Goal: Task Accomplishment & Management: Manage account settings

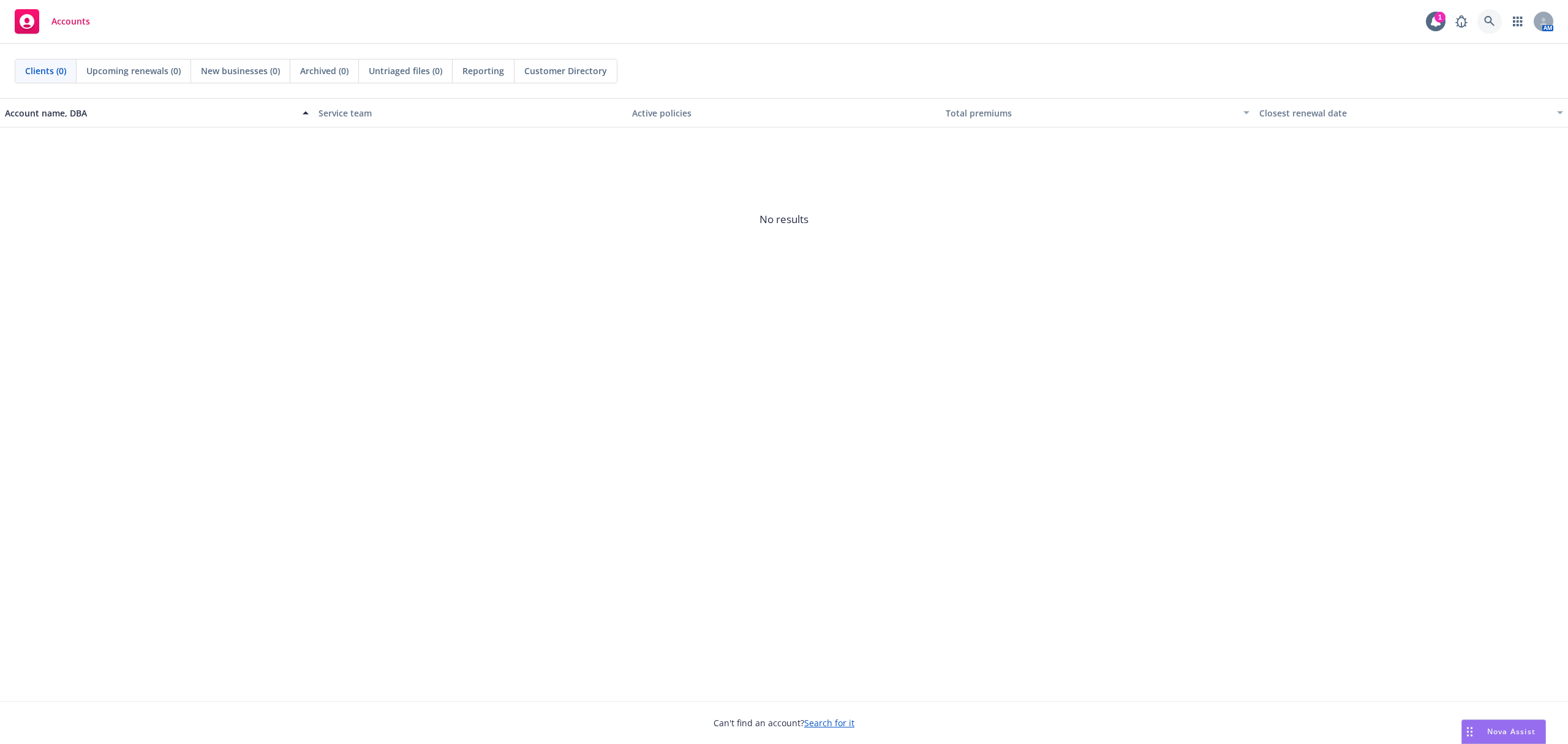
click at [1483, 23] on link at bounding box center [1490, 21] width 24 height 24
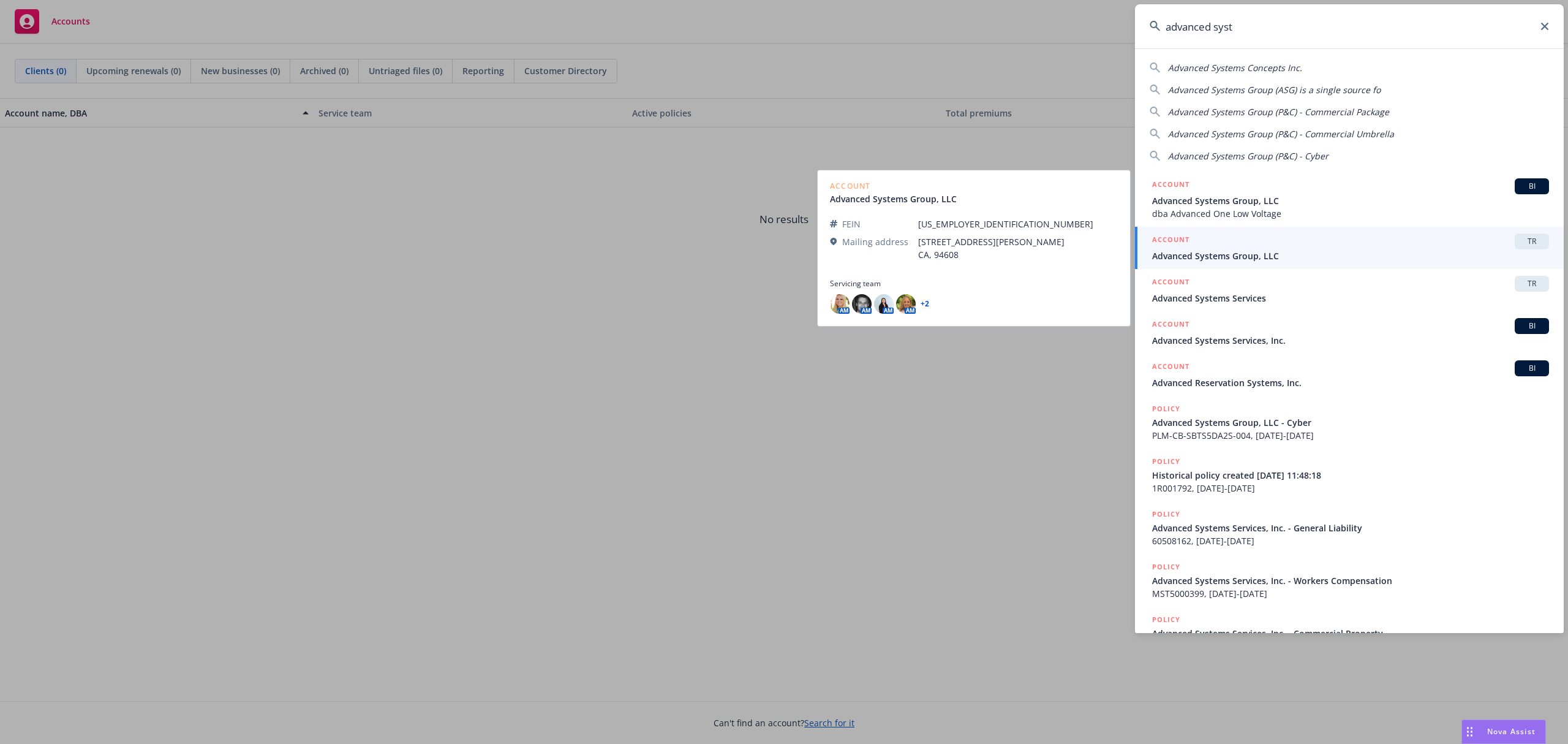
type input "advanced syst"
click at [1389, 260] on span "Advanced Systems Group, LLC" at bounding box center [1351, 256] width 397 height 13
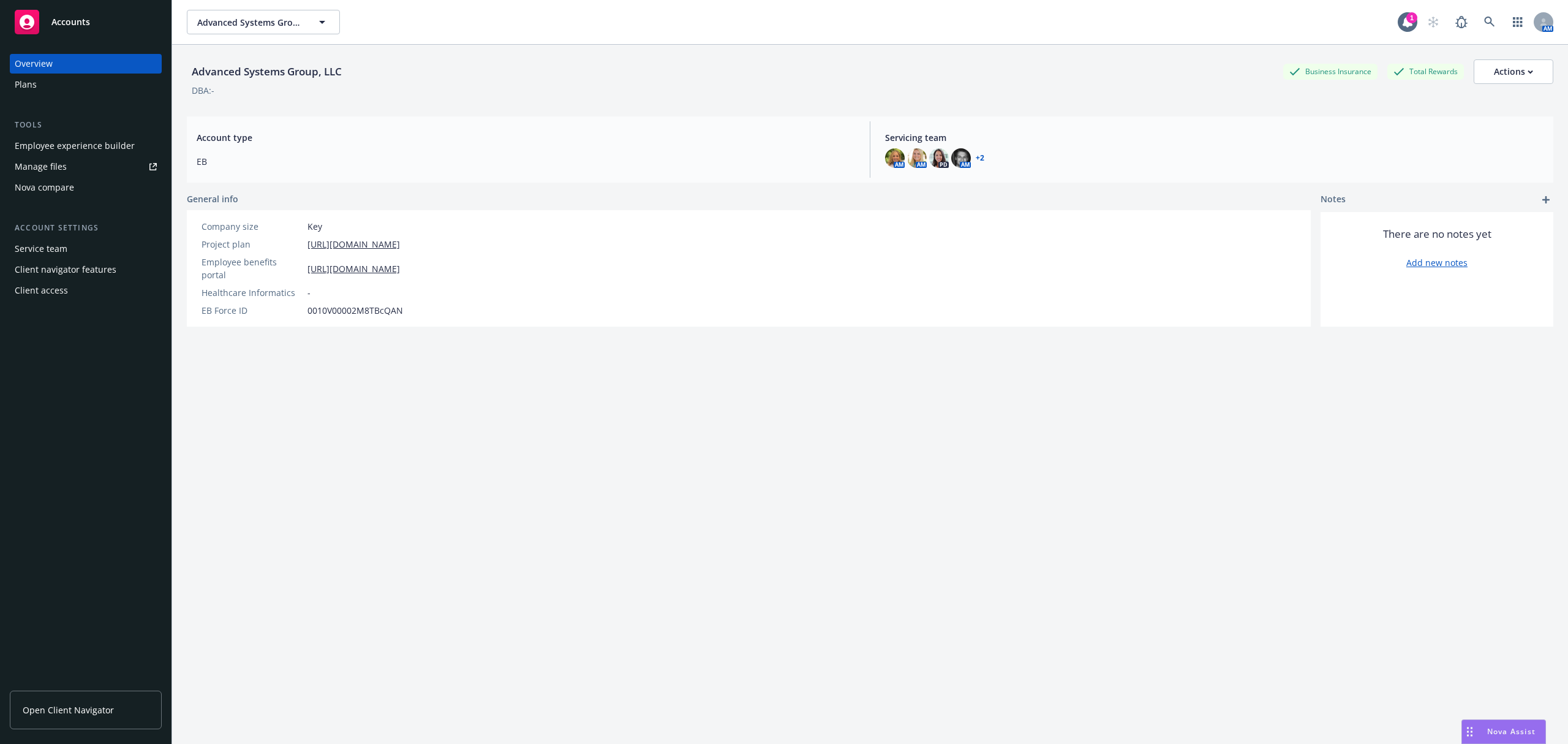
click at [82, 145] on div "Employee experience builder" at bounding box center [75, 146] width 120 height 20
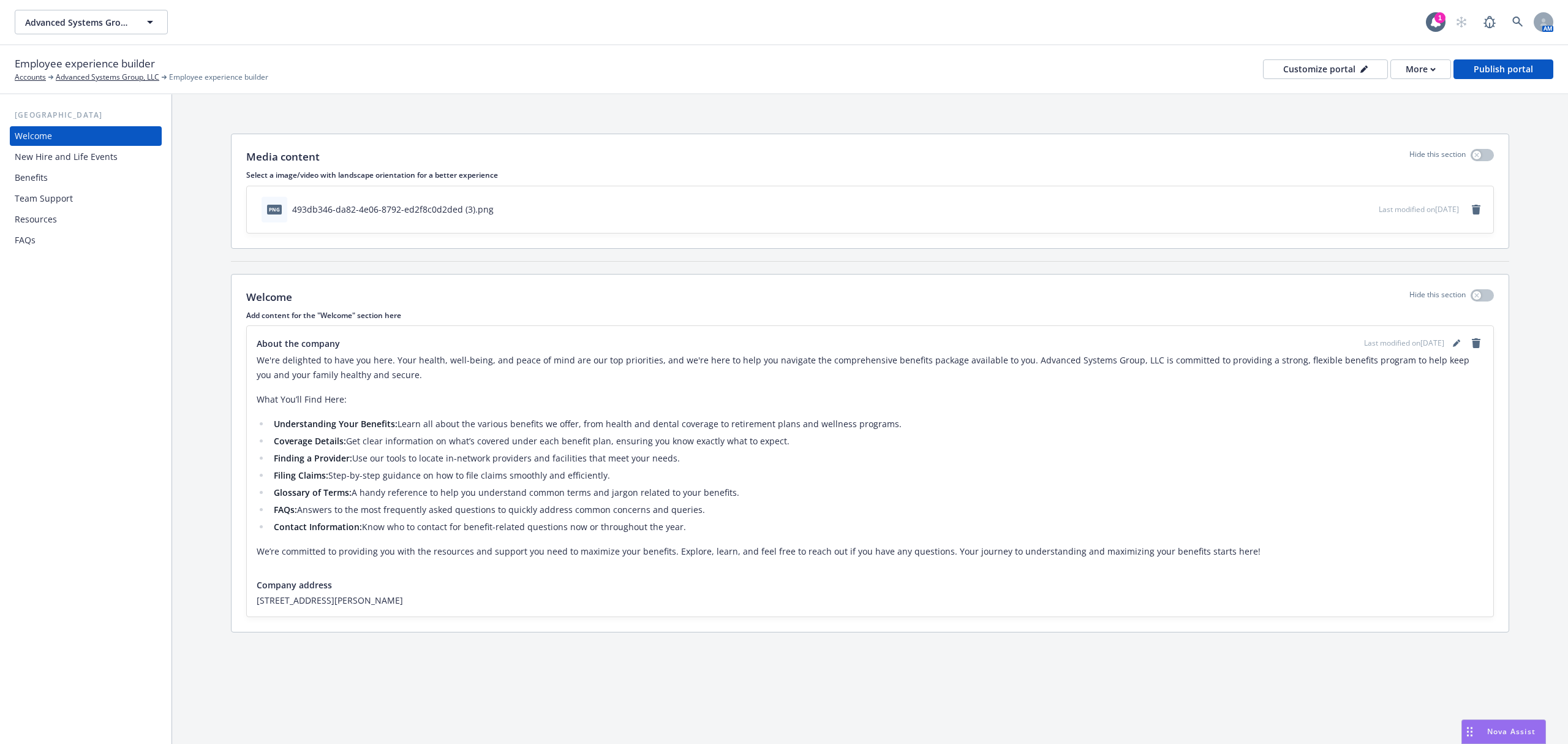
click at [1325, 207] on icon "button" at bounding box center [1329, 209] width 7 height 7
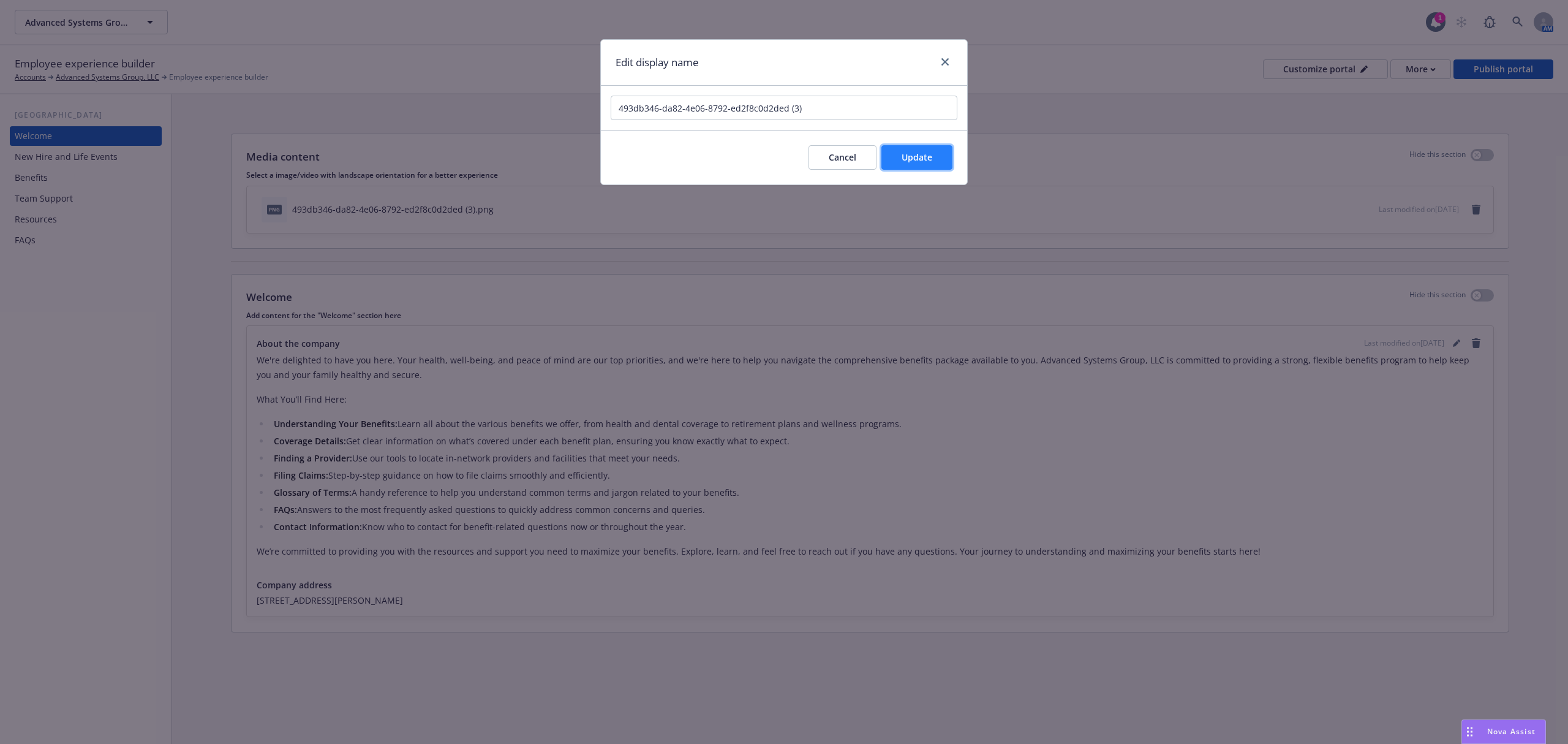
click at [924, 165] on button "Update" at bounding box center [917, 157] width 71 height 24
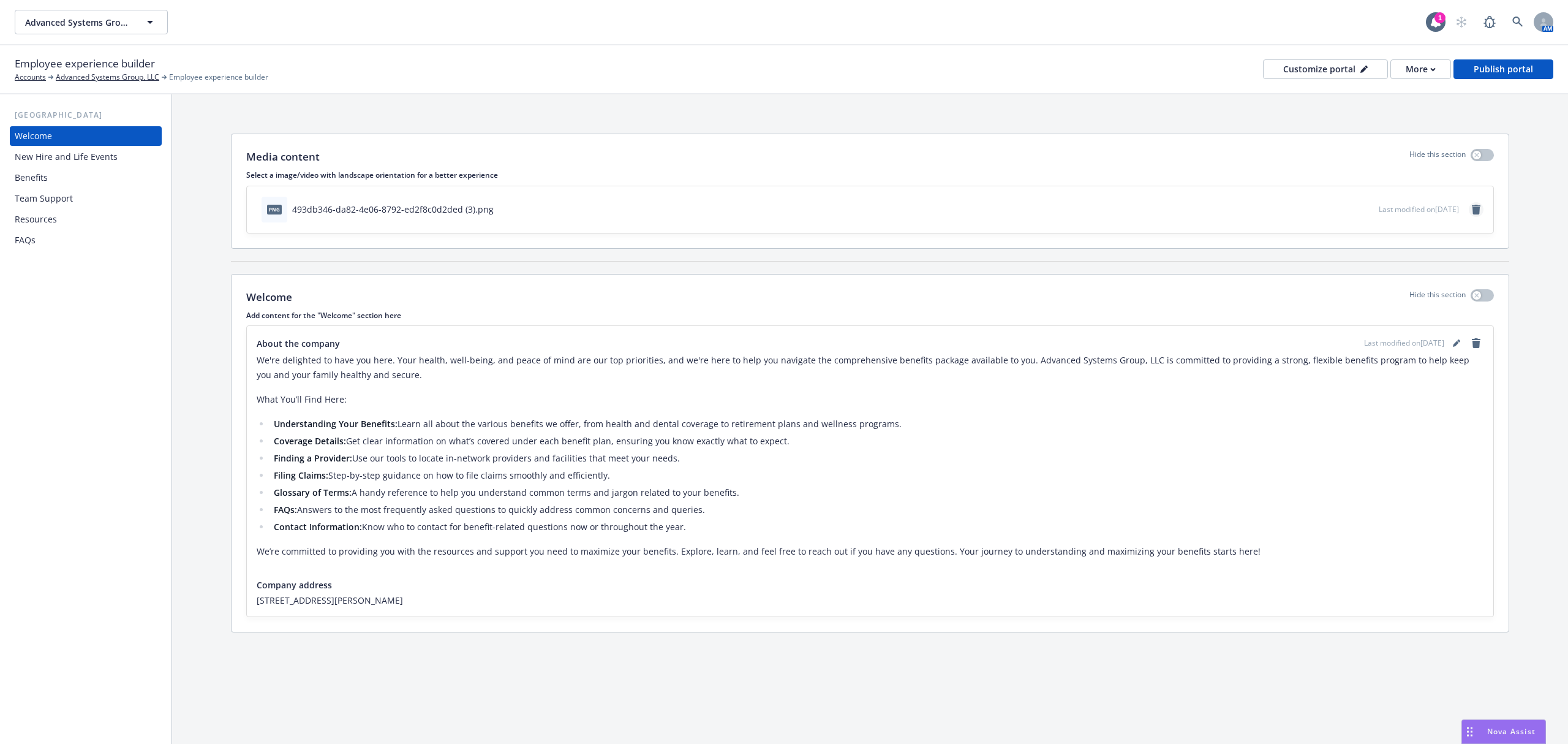
click at [1481, 208] on link "remove" at bounding box center [1476, 210] width 15 height 15
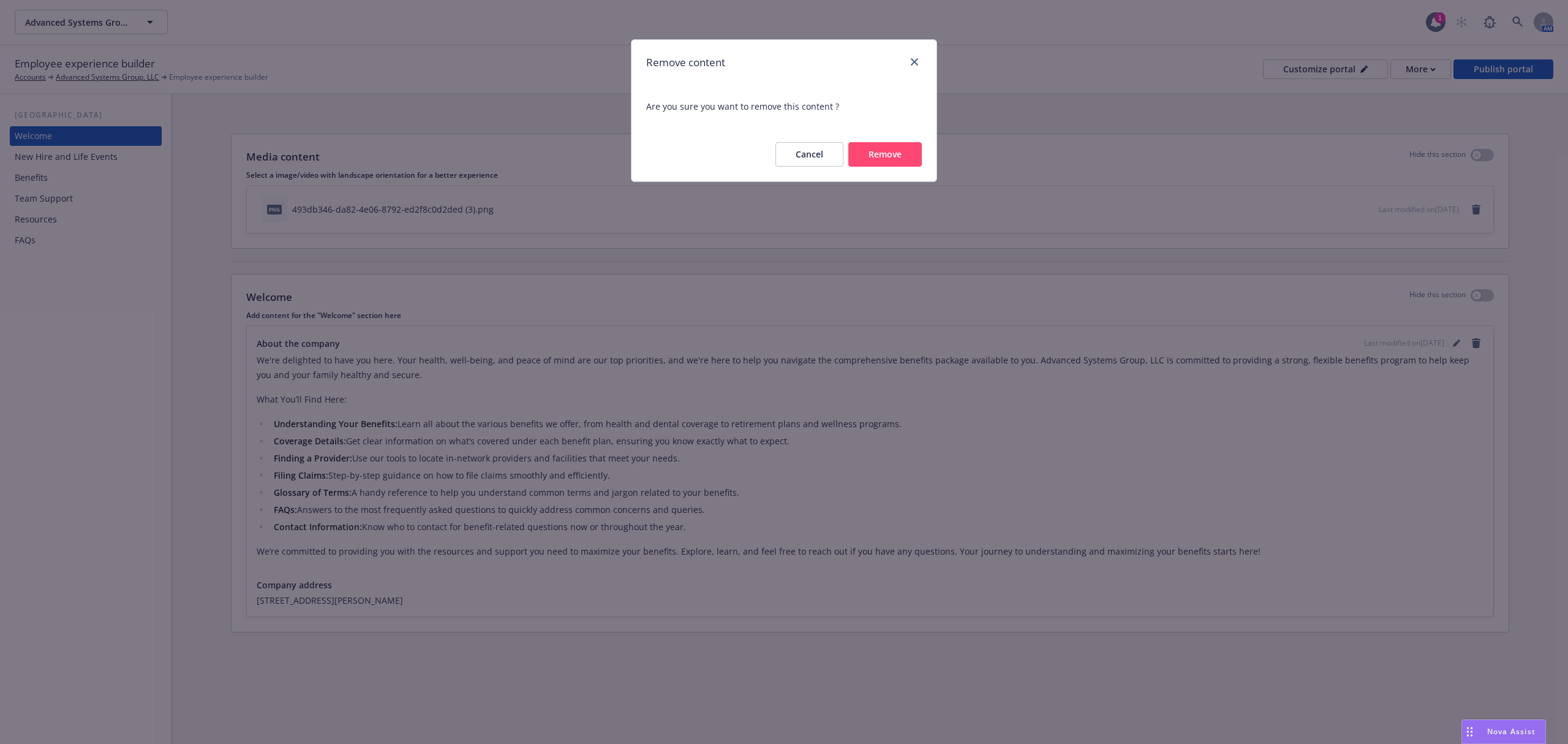
click at [919, 148] on button "Remove" at bounding box center [885, 154] width 73 height 24
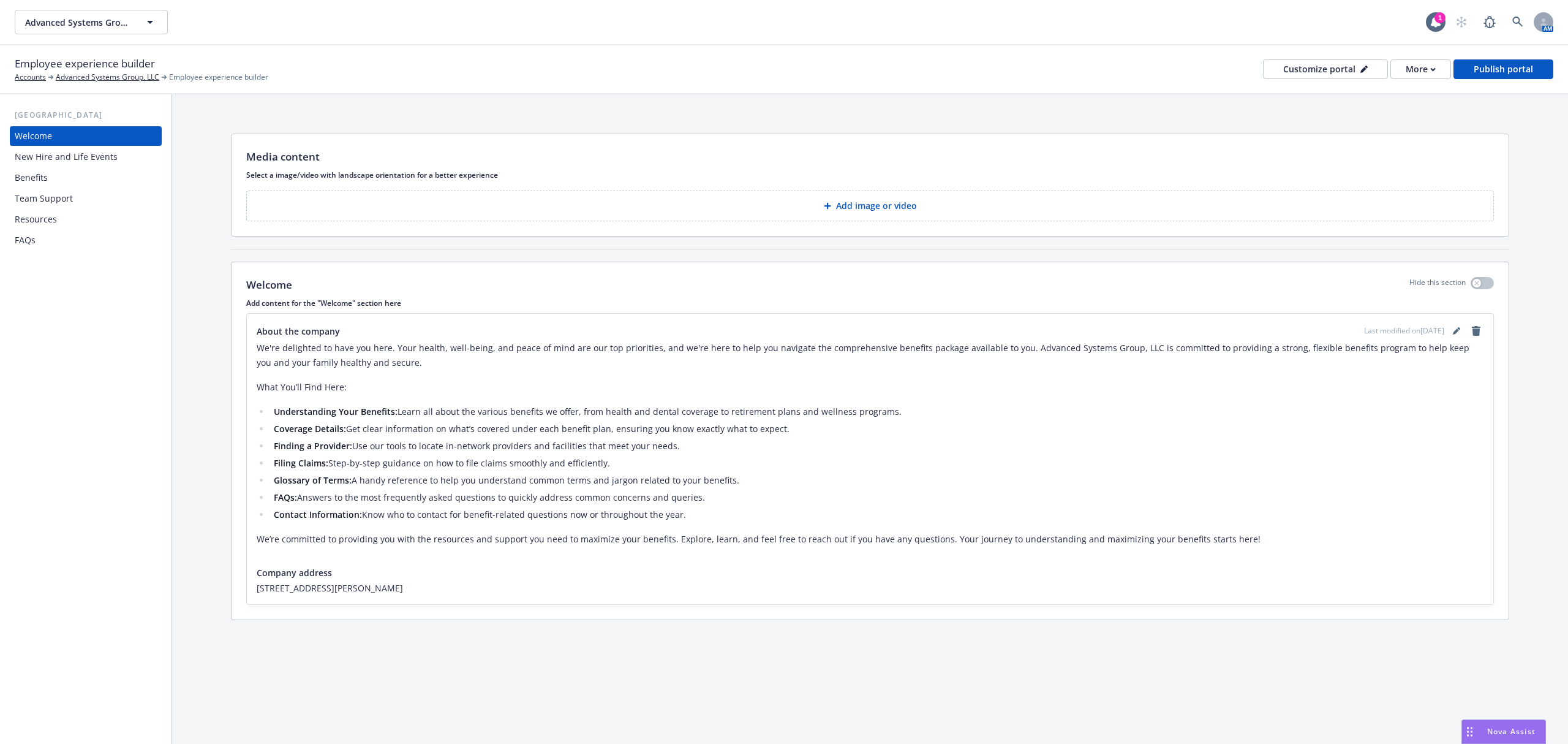
click at [829, 211] on button "Add image or video" at bounding box center [870, 205] width 1248 height 31
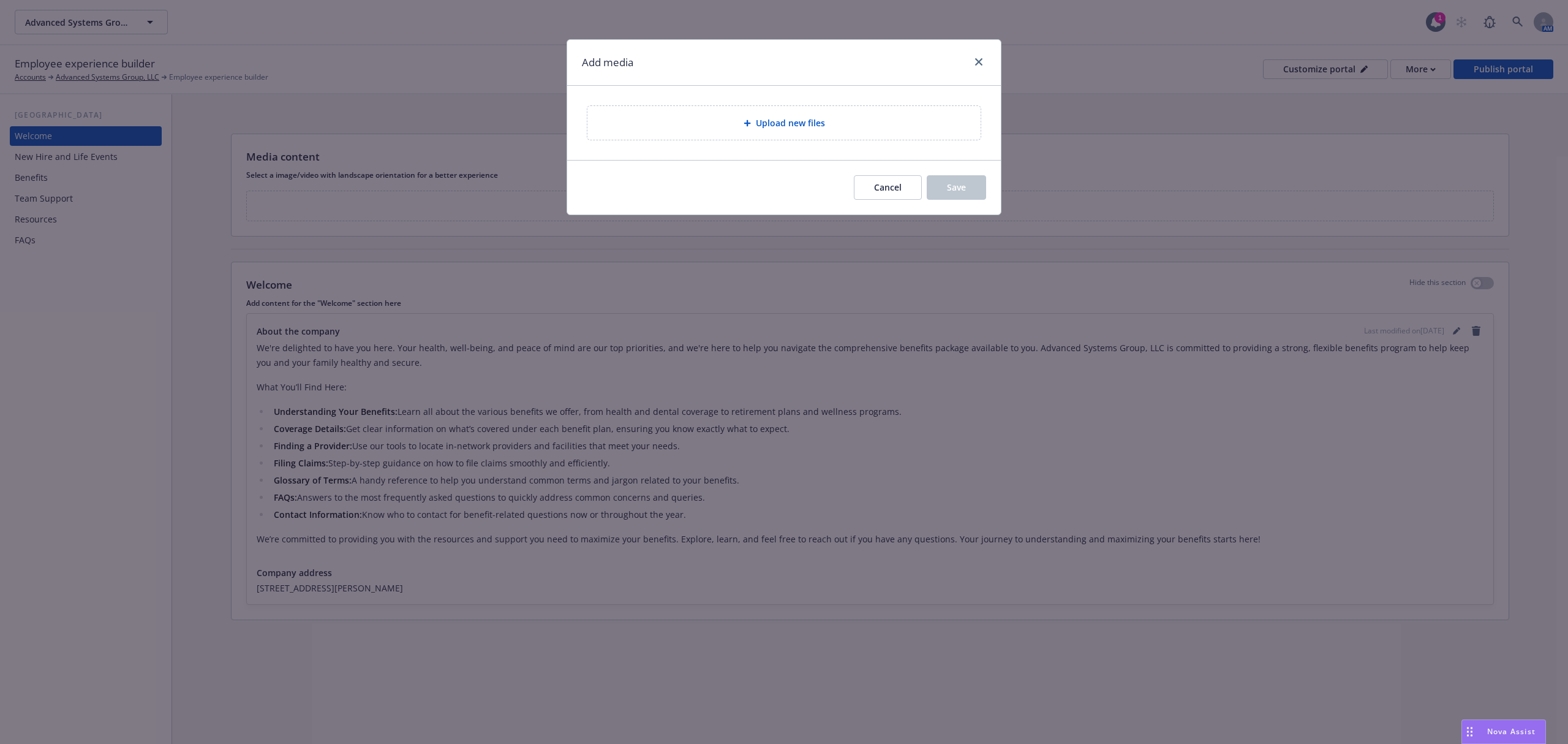
click at [796, 127] on span "Upload new files" at bounding box center [790, 123] width 69 height 13
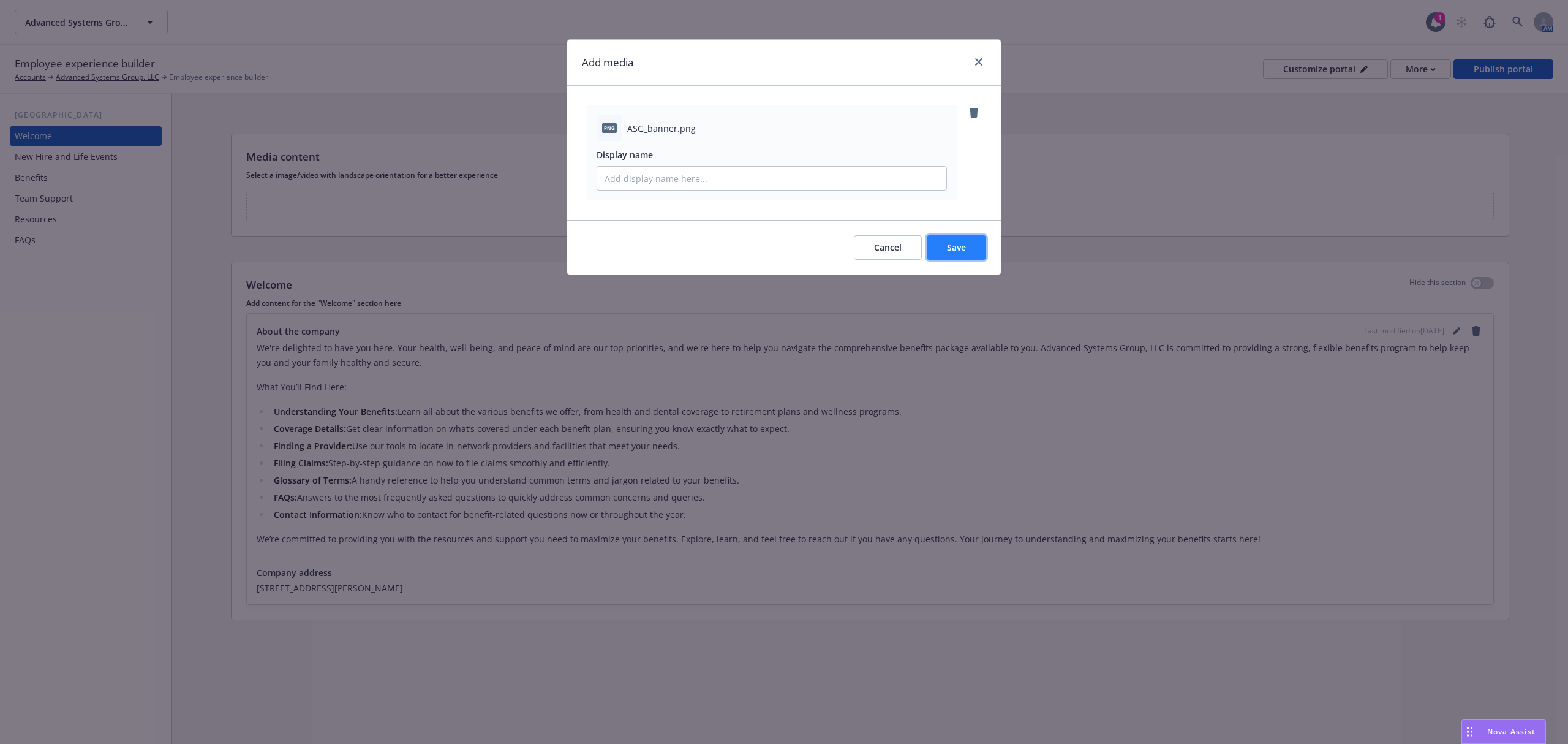
click at [954, 238] on button "Save" at bounding box center [956, 247] width 60 height 24
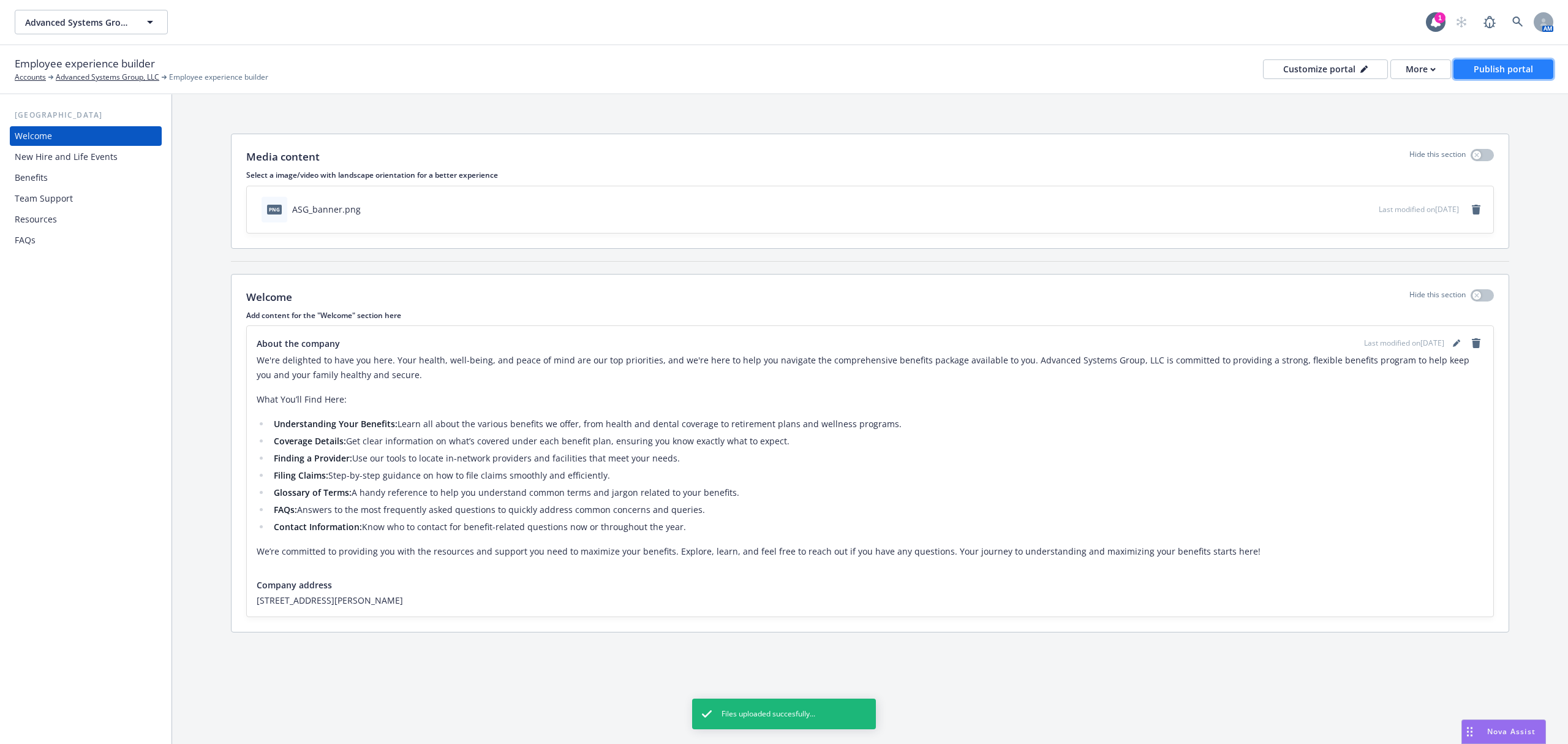
click at [1508, 66] on div "Publish portal" at bounding box center [1503, 69] width 60 height 18
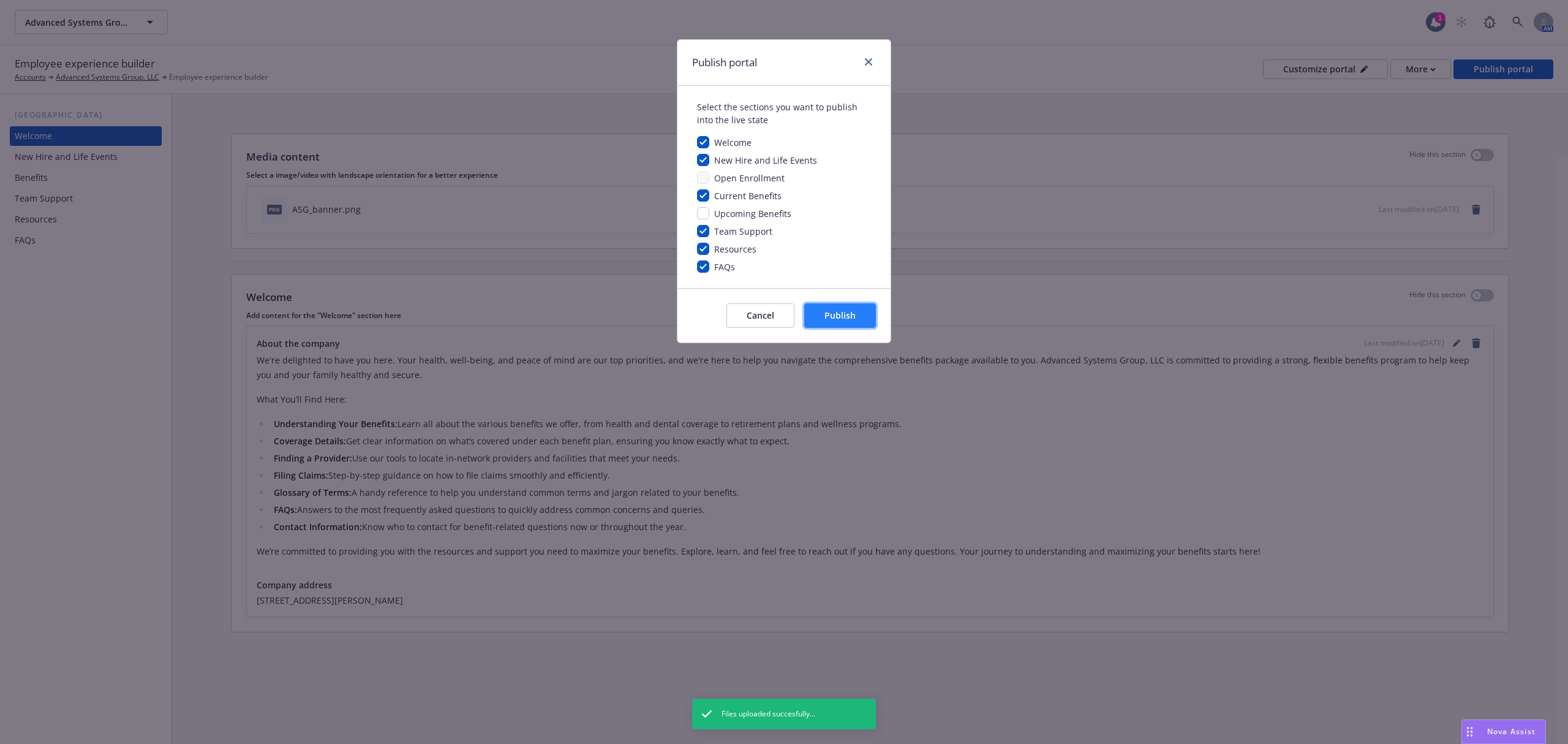
click at [844, 327] on button "Publish" at bounding box center [840, 316] width 72 height 24
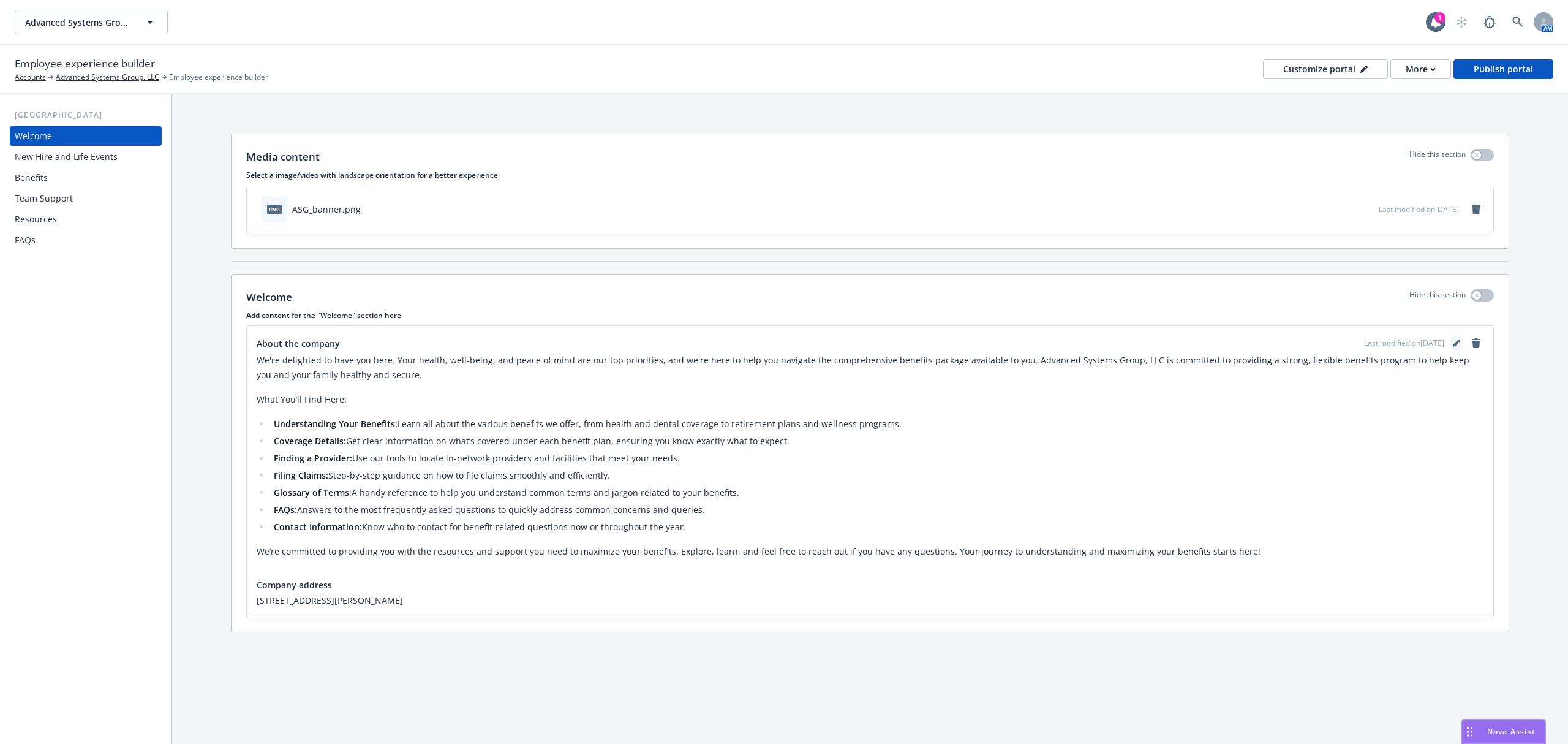
click at [1456, 345] on icon "editPencil" at bounding box center [1456, 343] width 7 height 7
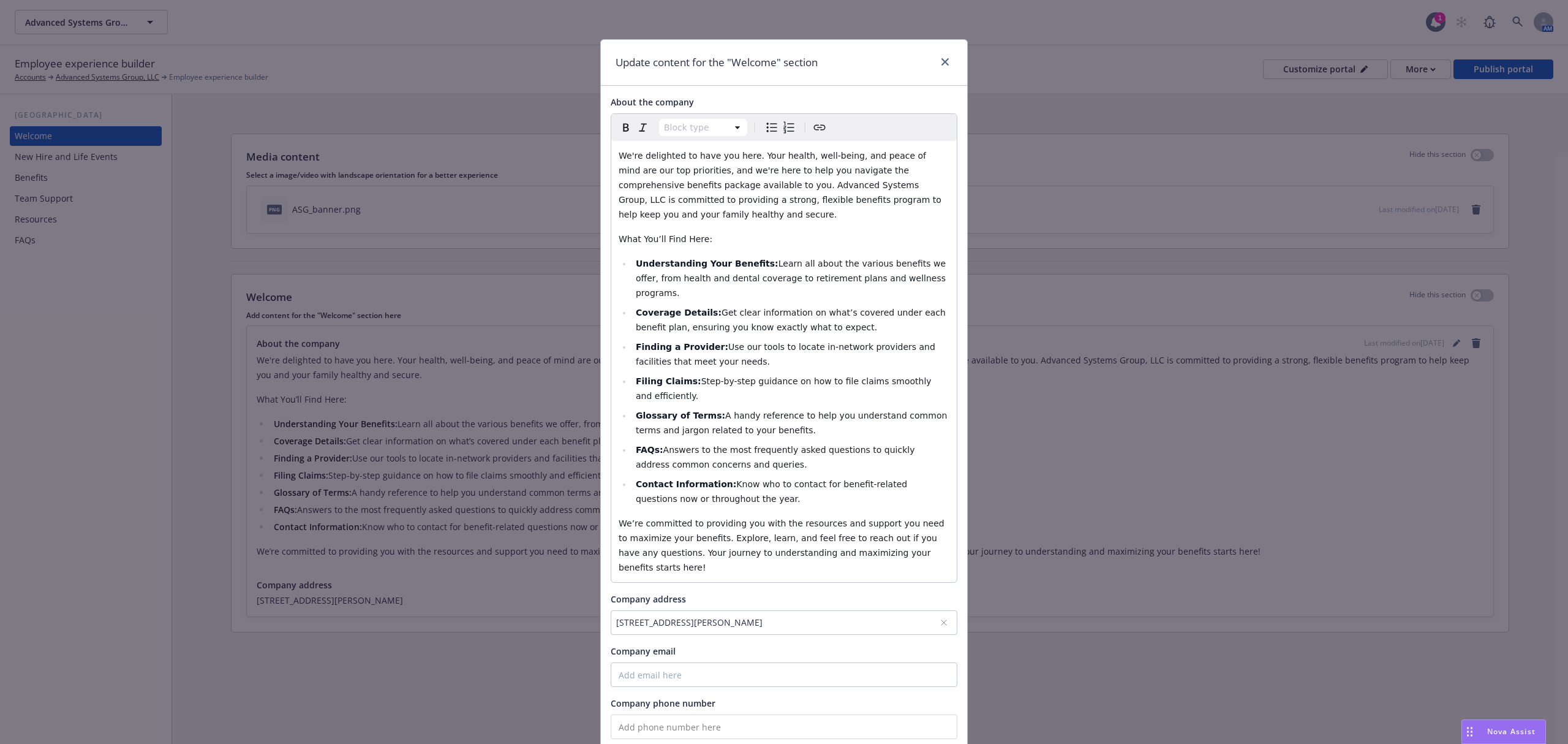
select select
drag, startPoint x: 747, startPoint y: 264, endPoint x: 828, endPoint y: 266, distance: 81.0
click at [828, 266] on span "Learn all about the various benefits we offer, from health and dental coverage …" at bounding box center [792, 278] width 313 height 39
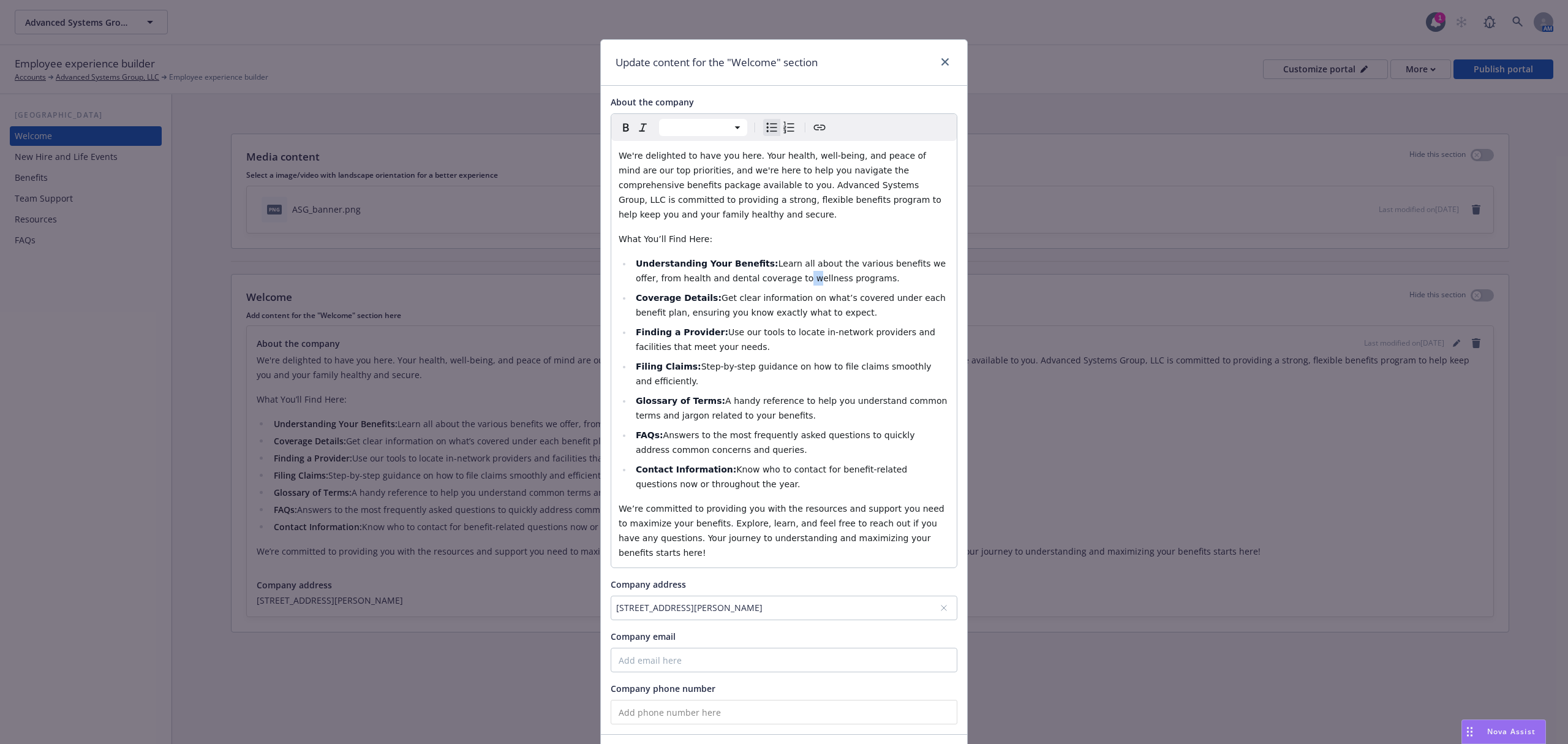
drag, startPoint x: 745, startPoint y: 264, endPoint x: 737, endPoint y: 265, distance: 8.1
click at [737, 265] on span "Learn all about the various benefits we offer, from health and dental coverage …" at bounding box center [792, 271] width 313 height 24
drag, startPoint x: 819, startPoint y: 580, endPoint x: 629, endPoint y: 589, distance: 190.2
click at [629, 595] on div "1226 Powell St, Emeryville, CA, 94608, USA" at bounding box center [784, 608] width 347 height 24
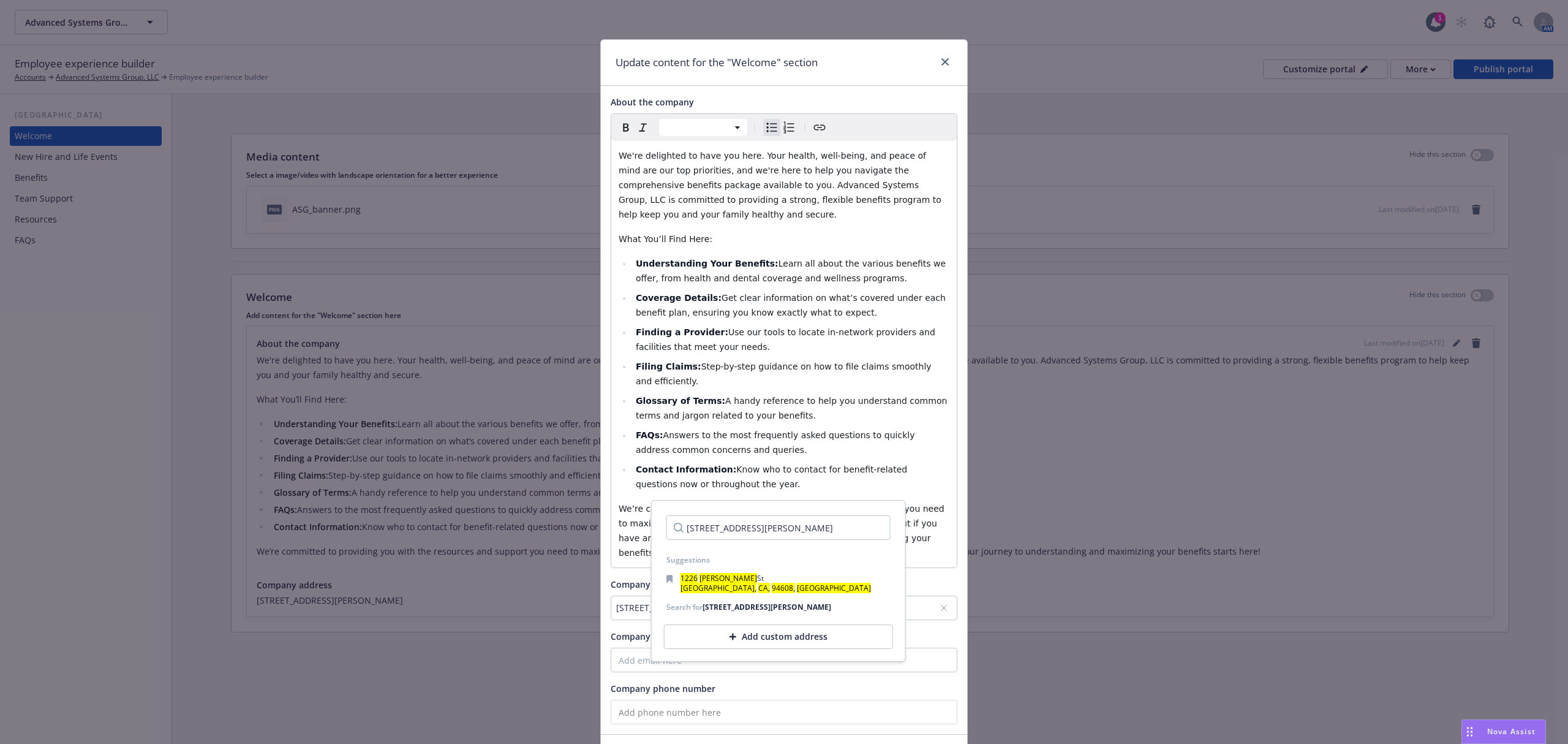
click at [941, 595] on div "1226 Powell St, Emeryville, CA, 94608, USA" at bounding box center [784, 608] width 347 height 24
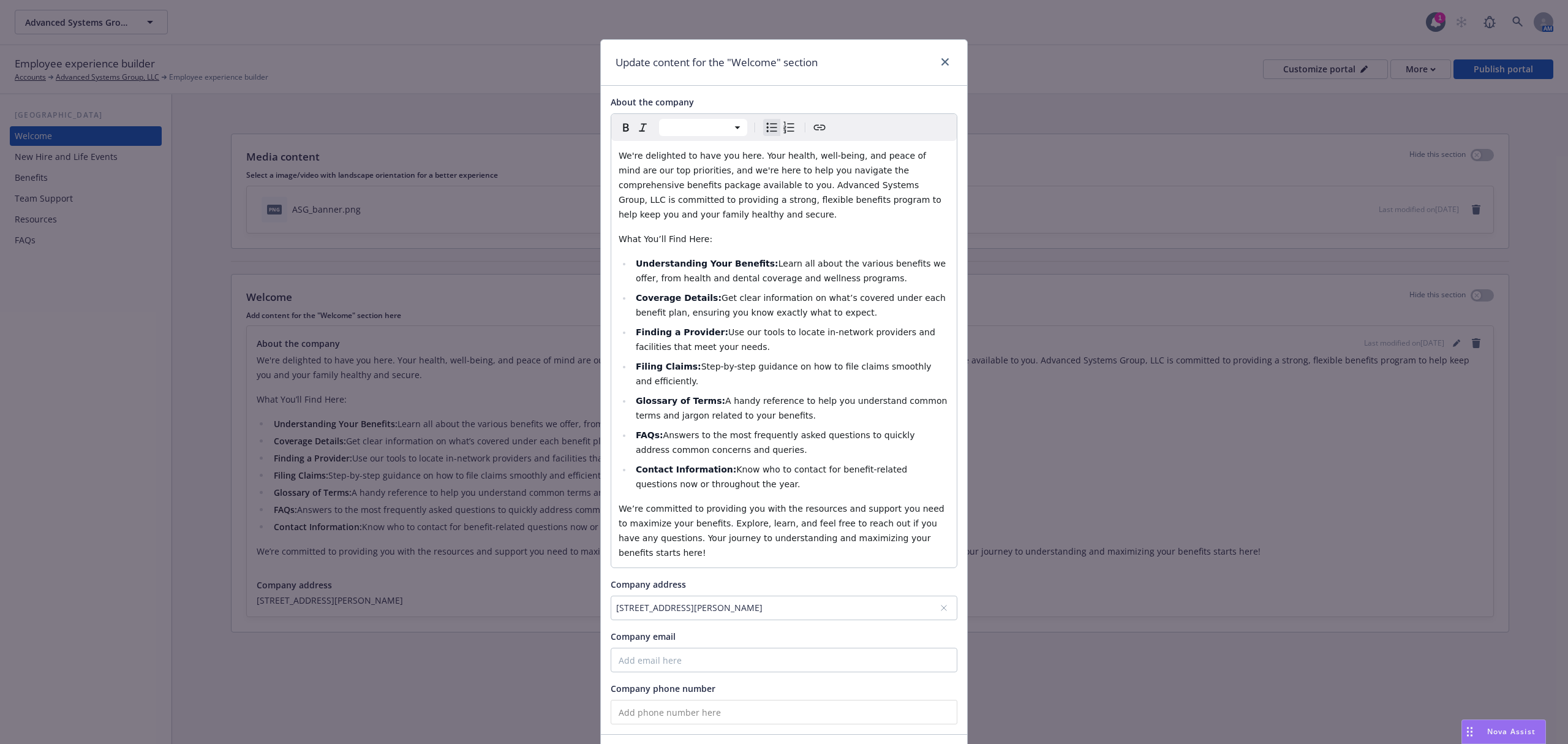
click at [941, 595] on div "1226 Powell St, Emeryville, CA, 94608, USA" at bounding box center [784, 608] width 347 height 24
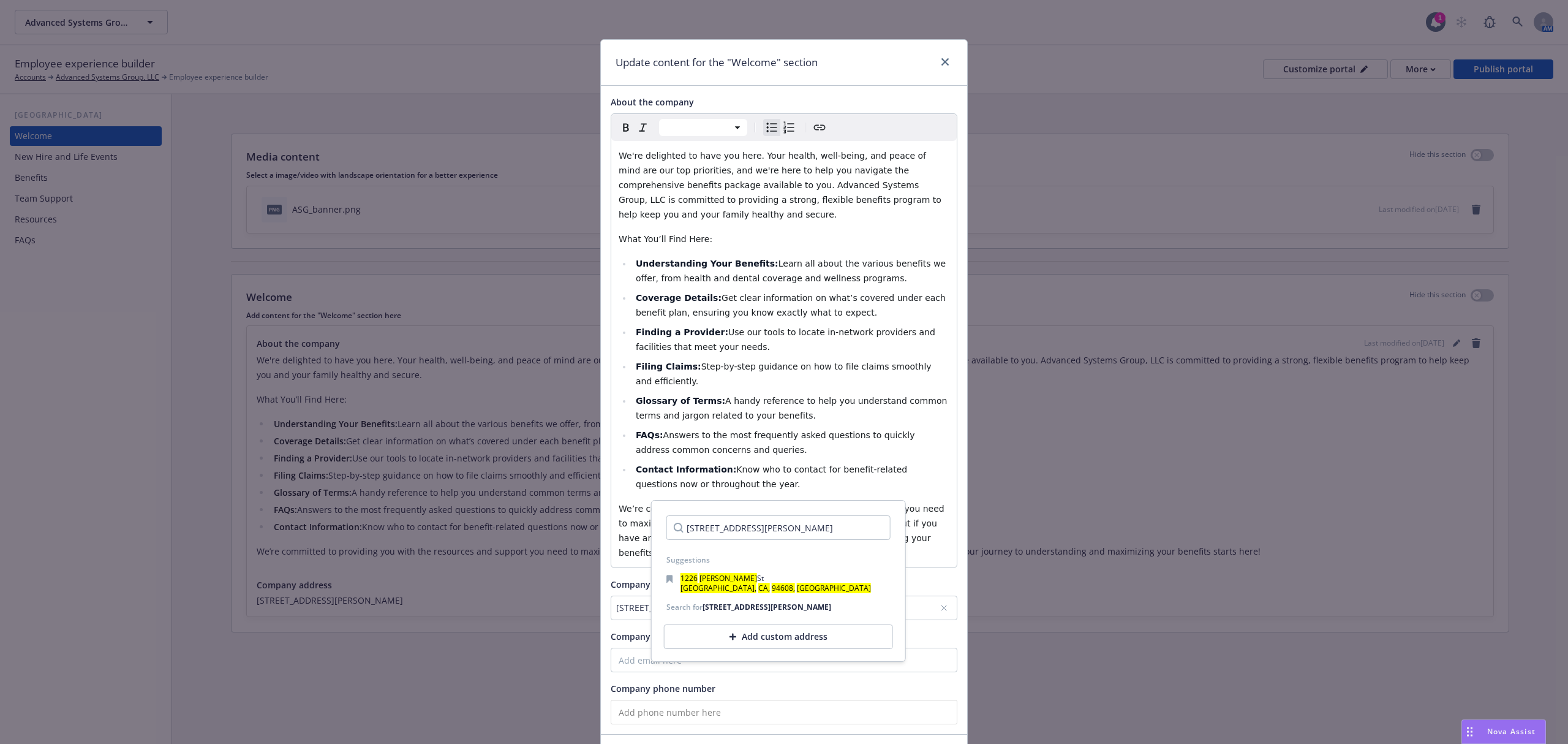
click at [864, 530] on input "1226 Powell St, Emeryville, CA, 94608, USA" at bounding box center [779, 527] width 225 height 24
click at [752, 682] on div "Company phone number" at bounding box center [784, 689] width 347 height 13
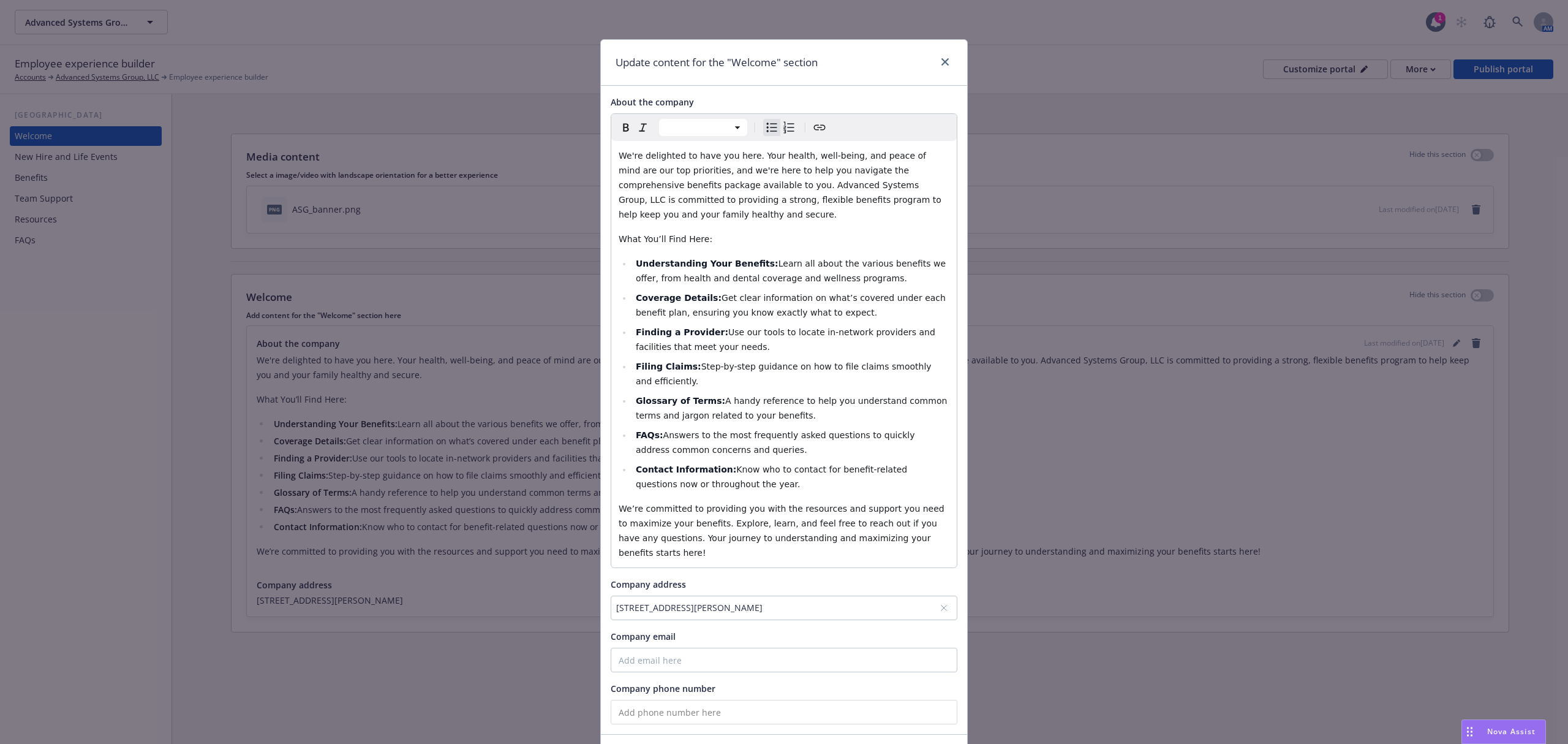
click at [849, 601] on div "1226 Powell St, Emeryville, CA, 94608, USA" at bounding box center [777, 608] width 323 height 13
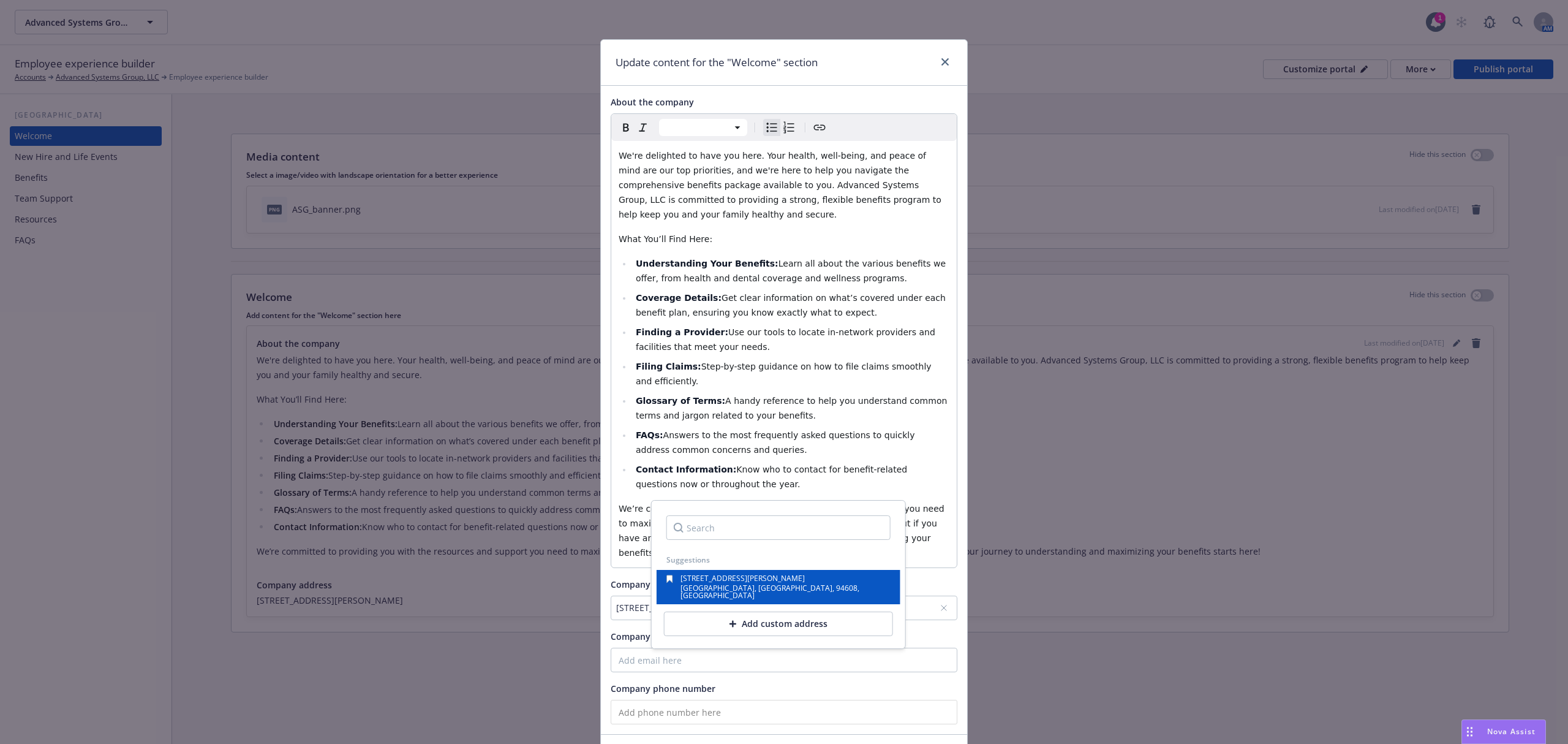
click at [805, 591] on div "1226 Powell St Emeryville, CA, 94608, USA" at bounding box center [779, 587] width 225 height 24
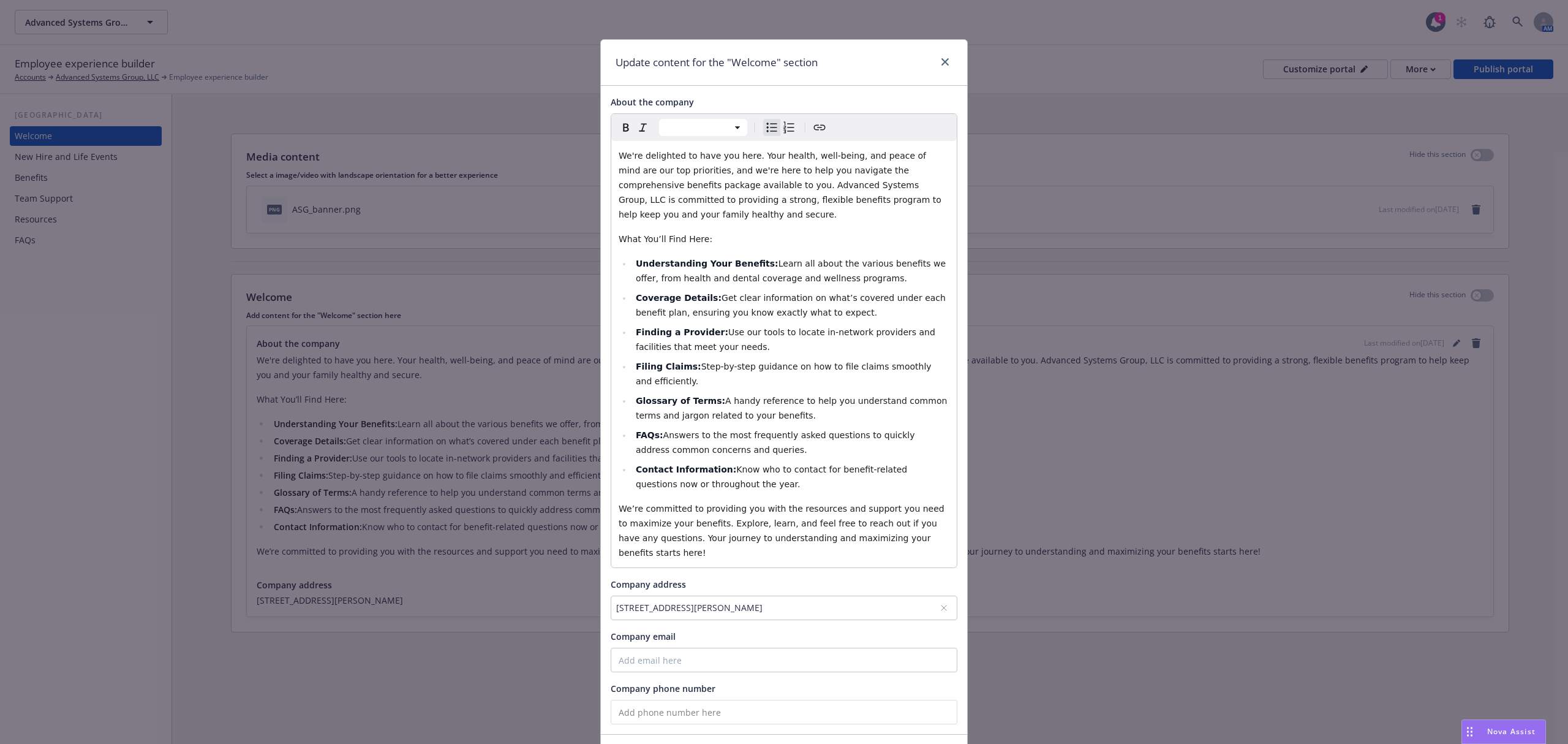
click at [846, 601] on div "1226 Powell St, Emeryville, CA, 94608, USA" at bounding box center [777, 608] width 323 height 13
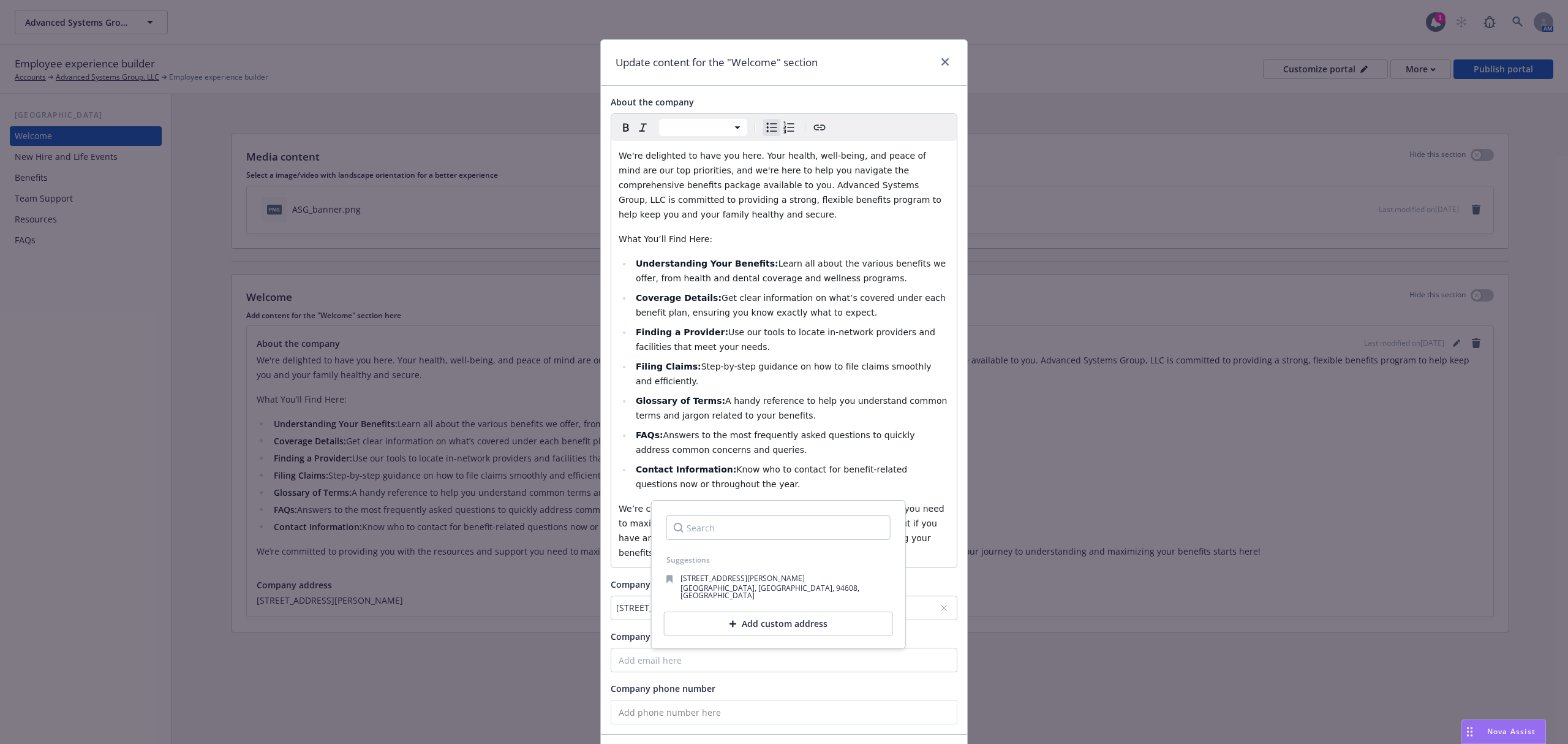
click at [886, 511] on div at bounding box center [778, 527] width 244 height 44
select select "paragraph"
click at [646, 524] on span "We’re committed to providing you with the resources and support you need to max…" at bounding box center [783, 531] width 328 height 54
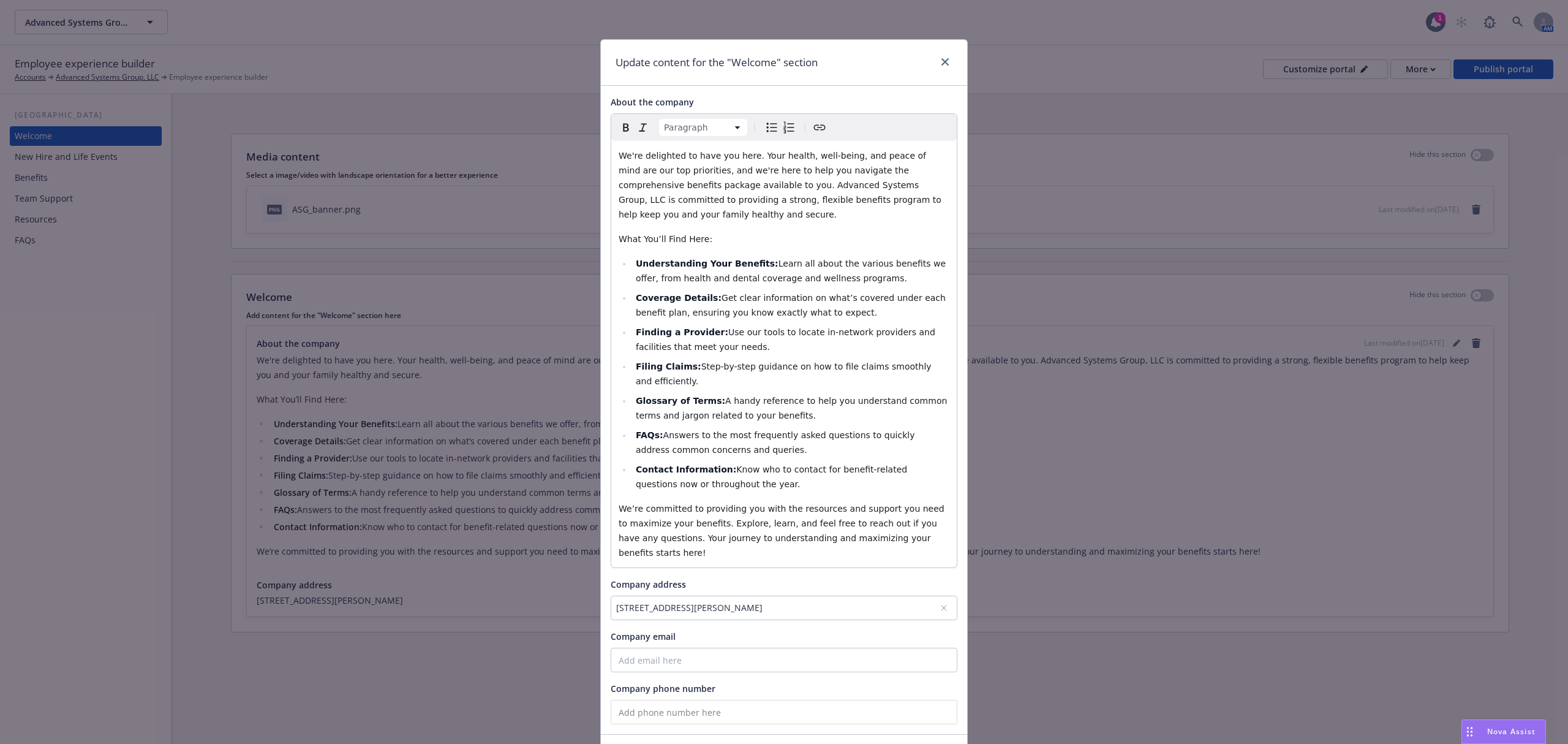
drag, startPoint x: 840, startPoint y: 573, endPoint x: 587, endPoint y: 577, distance: 253.0
click at [587, 577] on div "Update content for the "Welcome" section About the company Paragraph Paragraph …" at bounding box center [784, 372] width 1568 height 744
click at [656, 601] on div "1226 Powell St, Emeryville, CA, 94608, USA" at bounding box center [777, 608] width 323 height 13
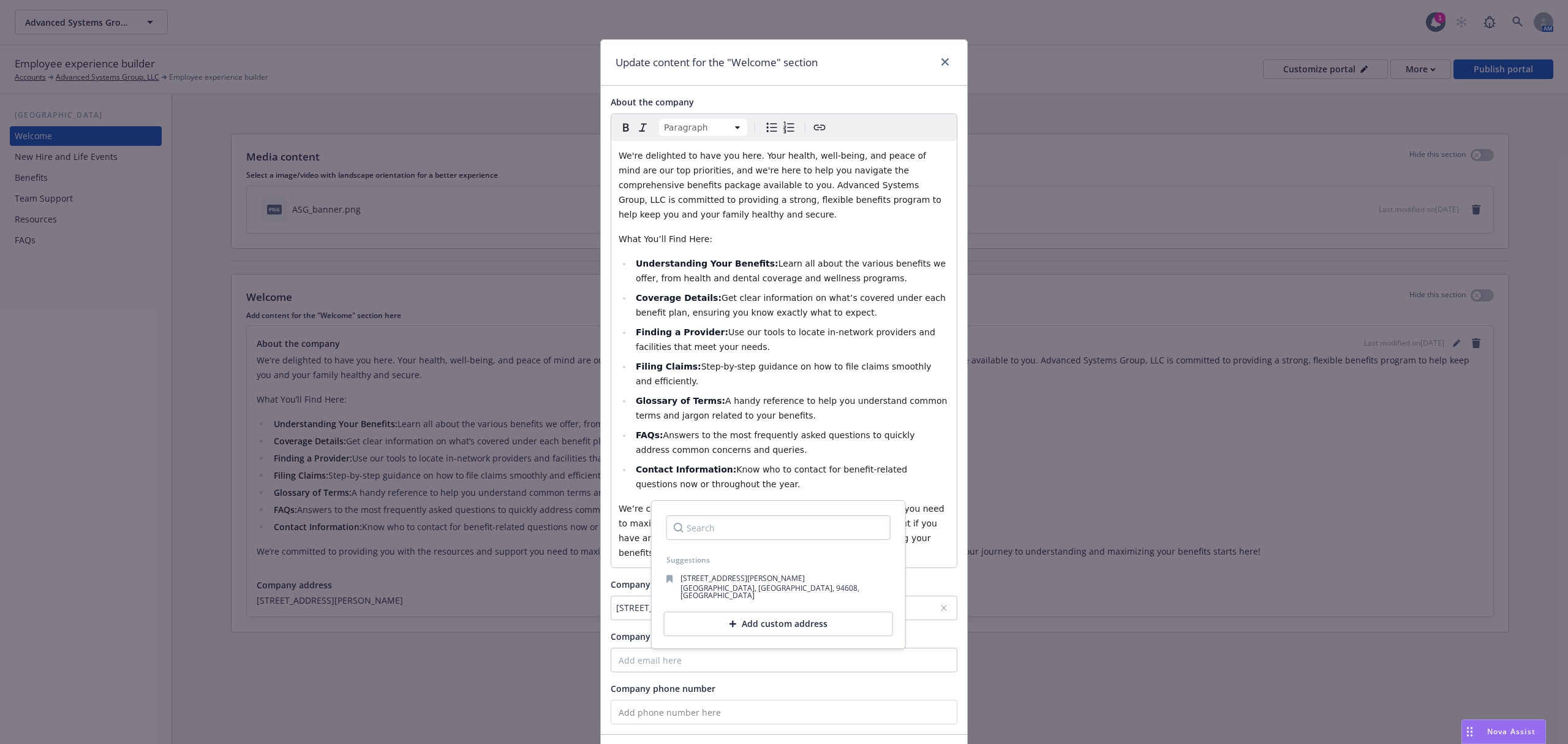
click at [764, 618] on div "Add custom address" at bounding box center [779, 623] width 229 height 24
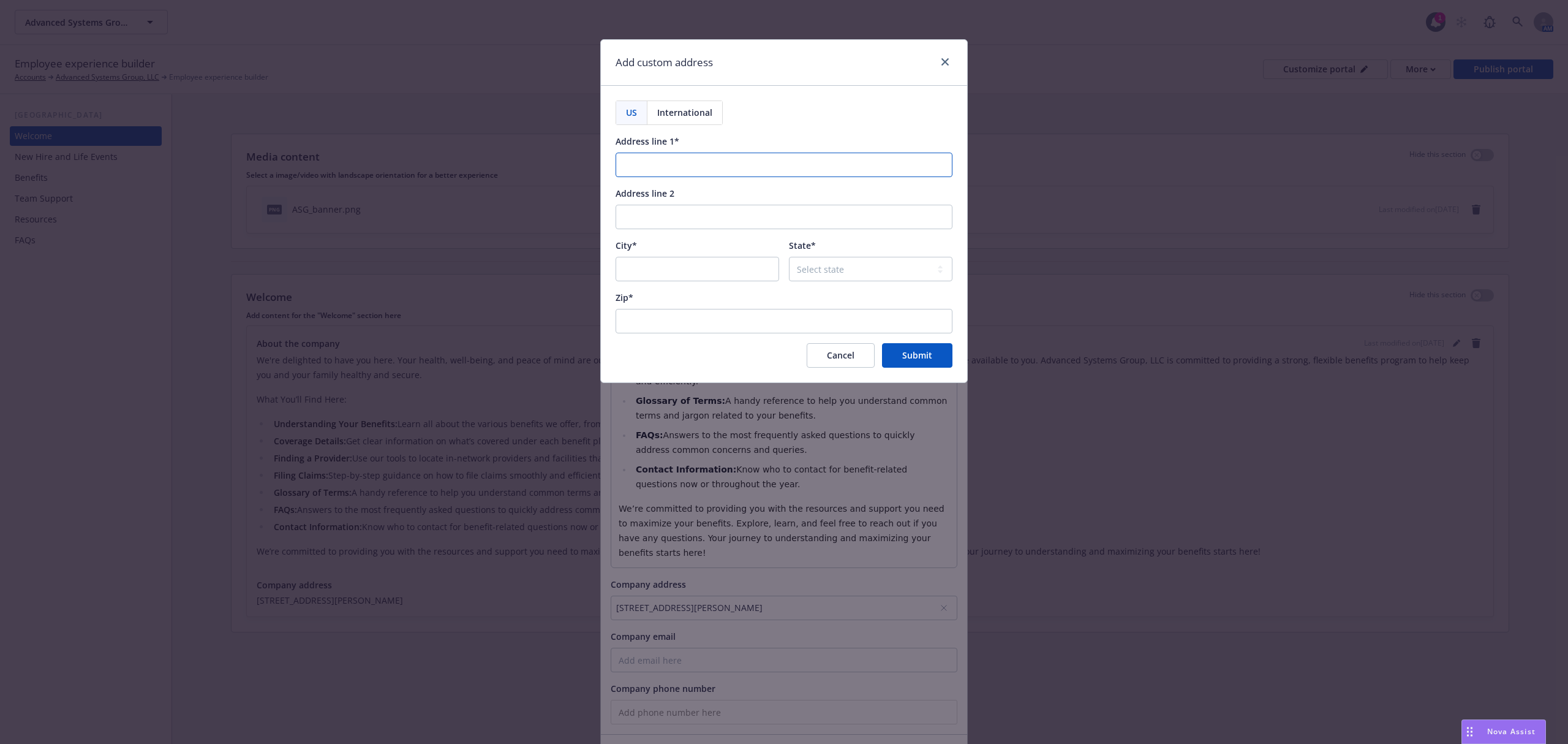
click at [742, 176] on input "Address line 1*" at bounding box center [784, 165] width 337 height 24
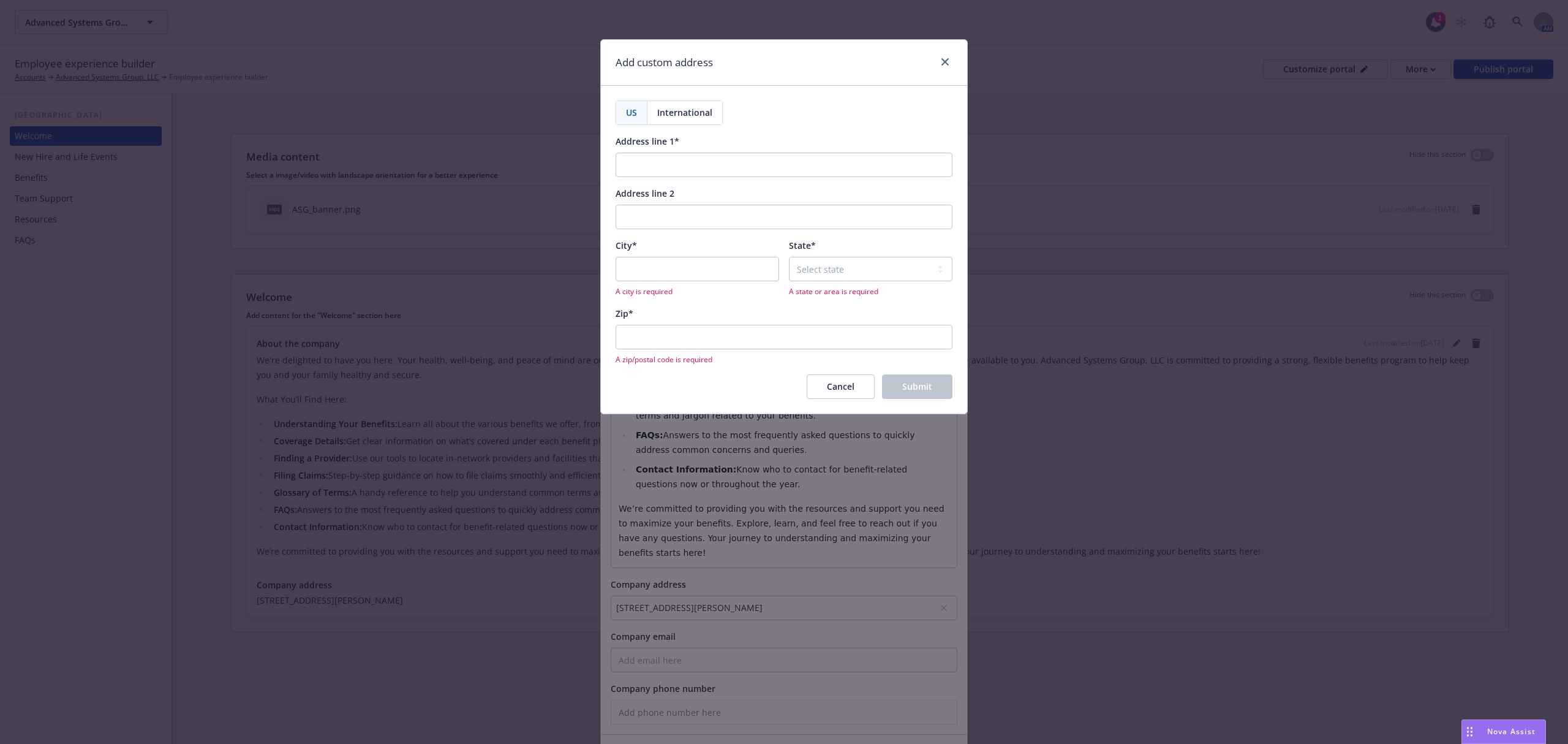
click at [688, 122] on div "International" at bounding box center [684, 112] width 75 height 23
select select "USA"
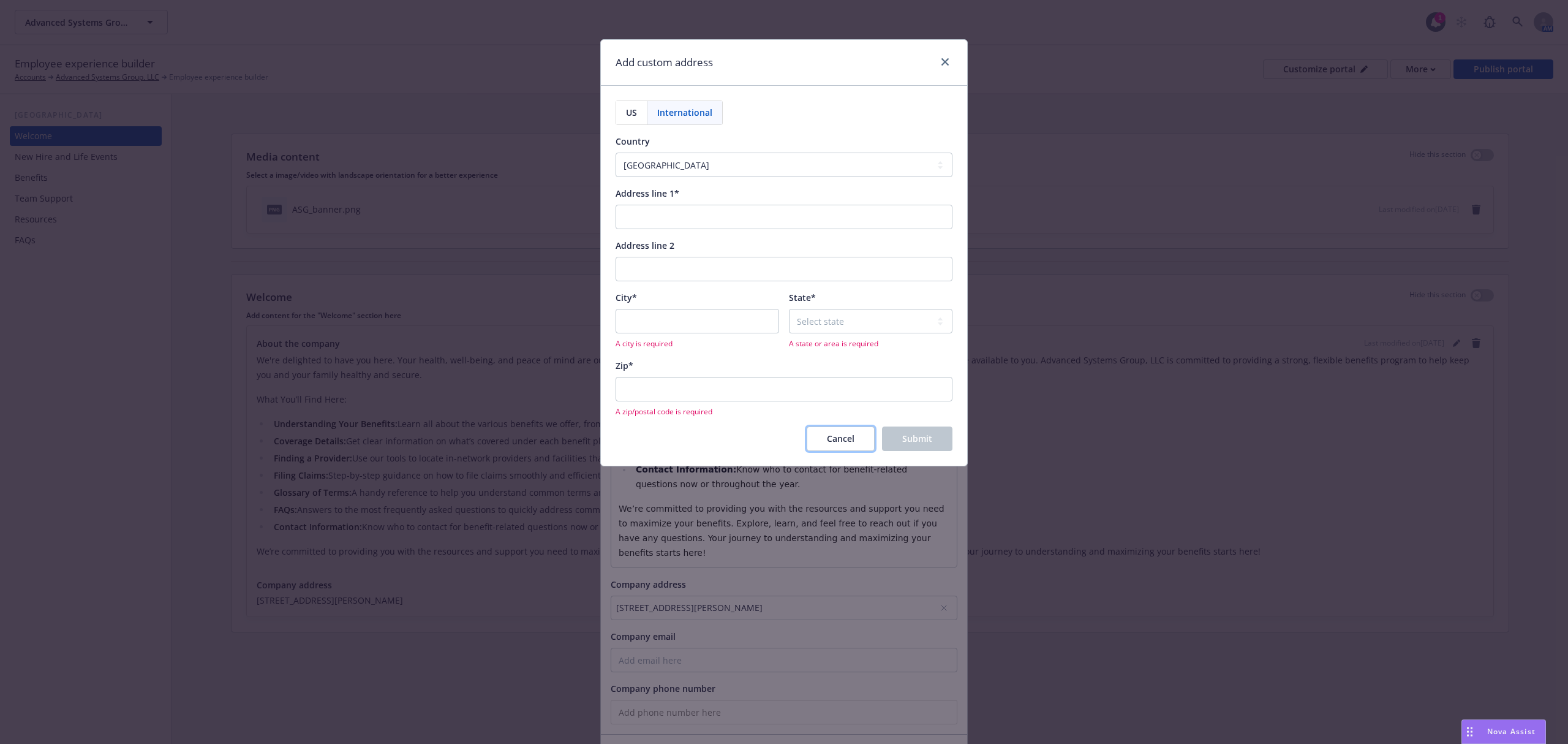
click at [838, 442] on span "Cancel" at bounding box center [840, 438] width 28 height 11
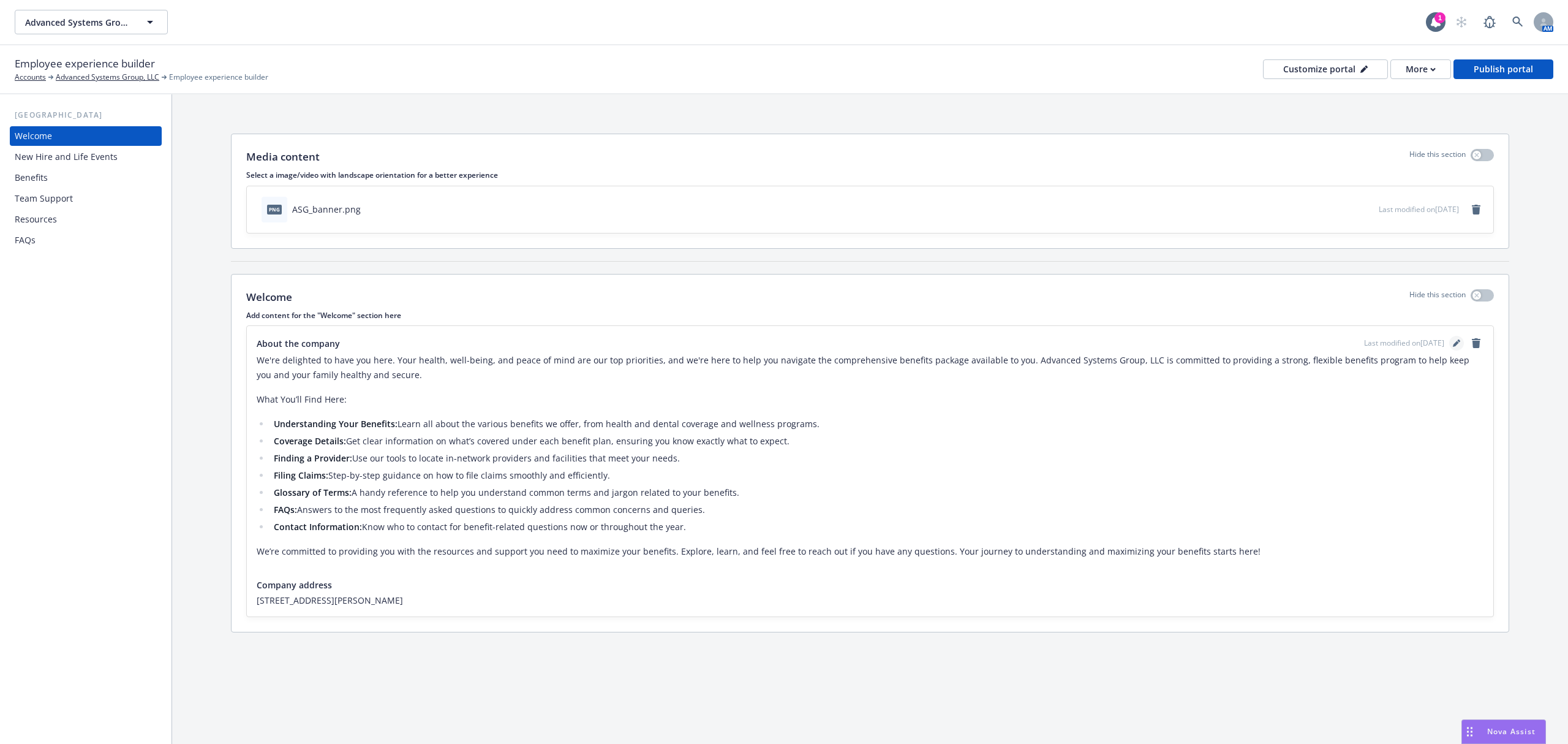
click at [1459, 345] on icon "editPencil" at bounding box center [1456, 343] width 7 height 7
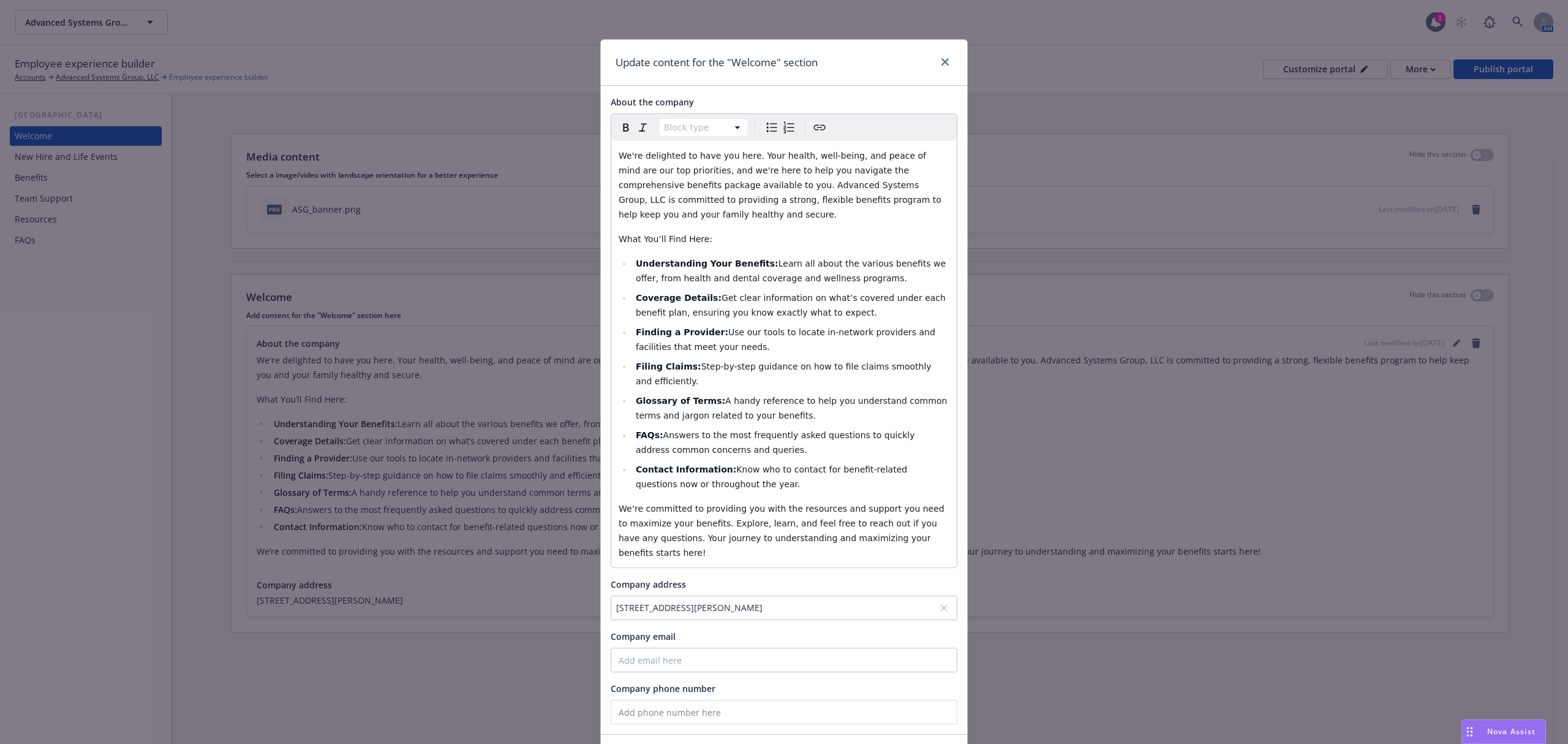
click at [941, 605] on icon at bounding box center [943, 608] width 5 height 5
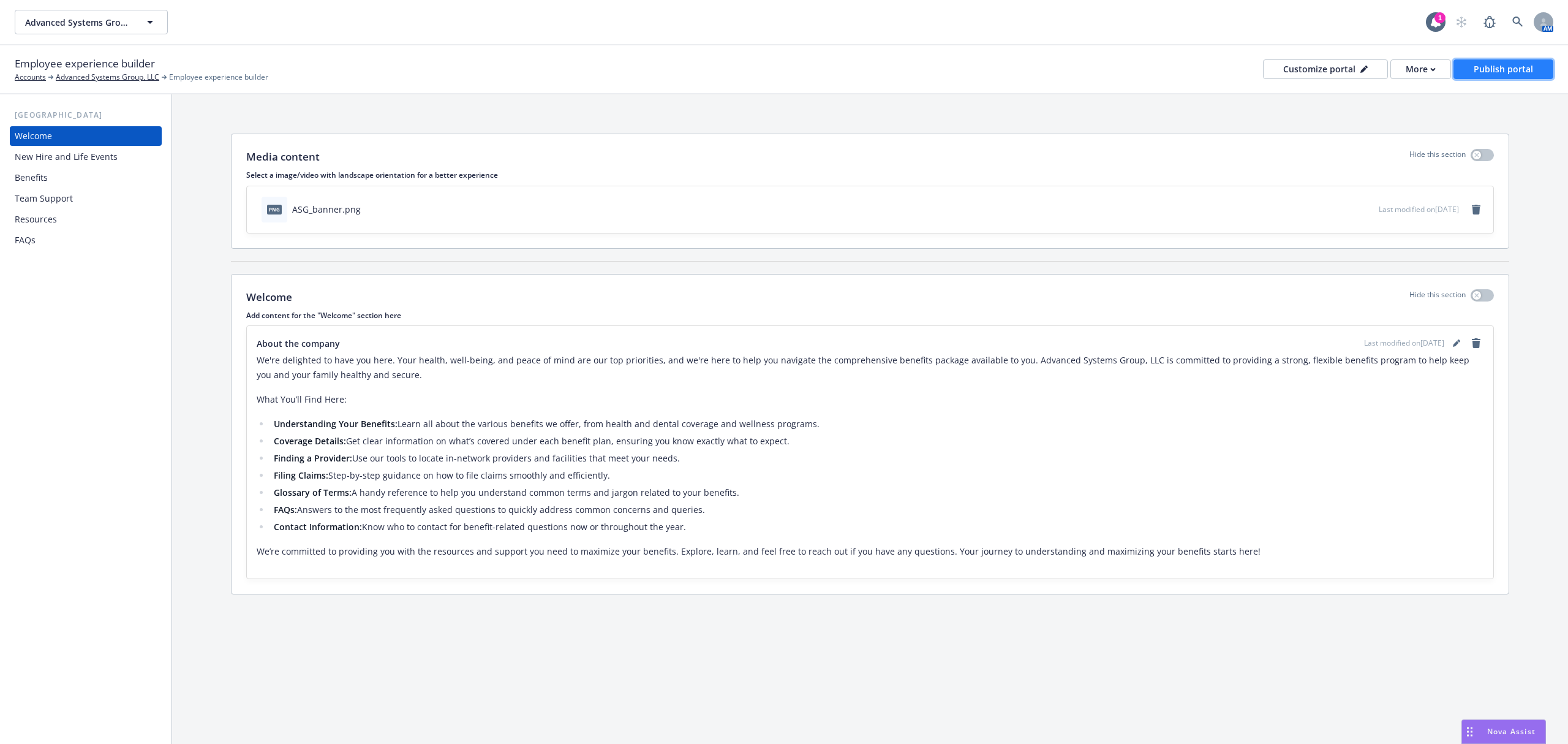
click at [1507, 65] on div "Publish portal" at bounding box center [1503, 69] width 60 height 18
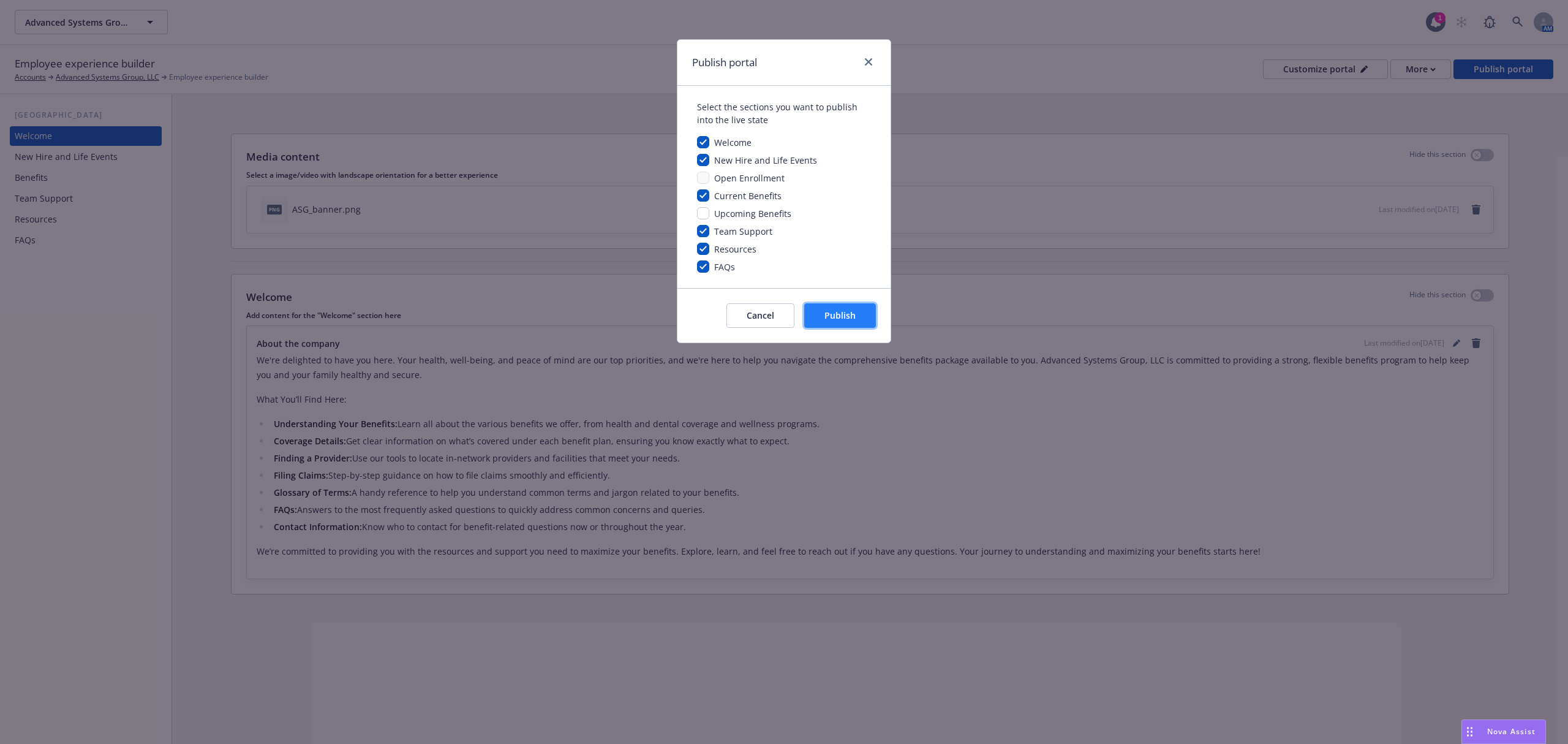
click at [863, 322] on button "Publish" at bounding box center [840, 316] width 72 height 24
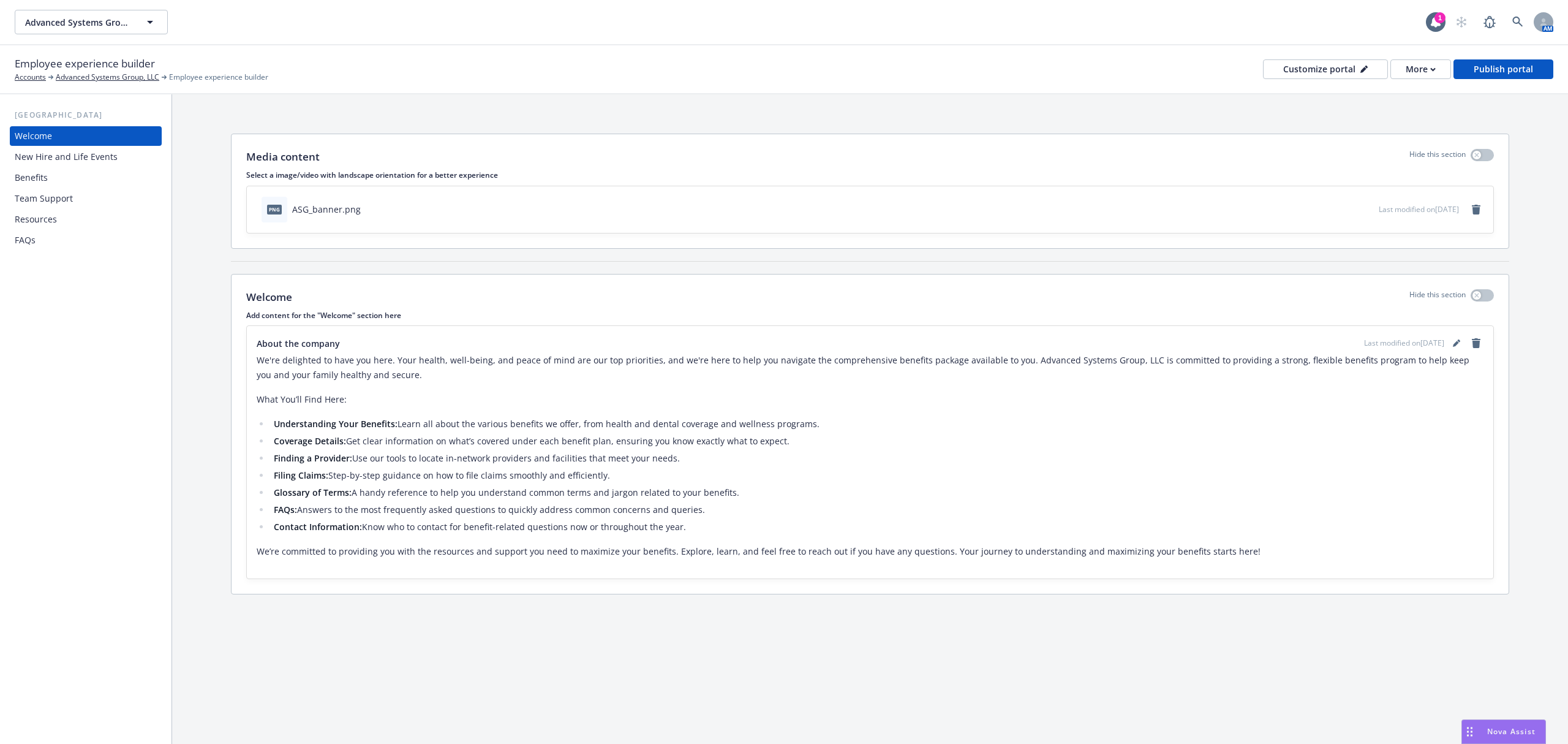
click at [64, 159] on div "New Hire and Life Events" at bounding box center [66, 157] width 103 height 20
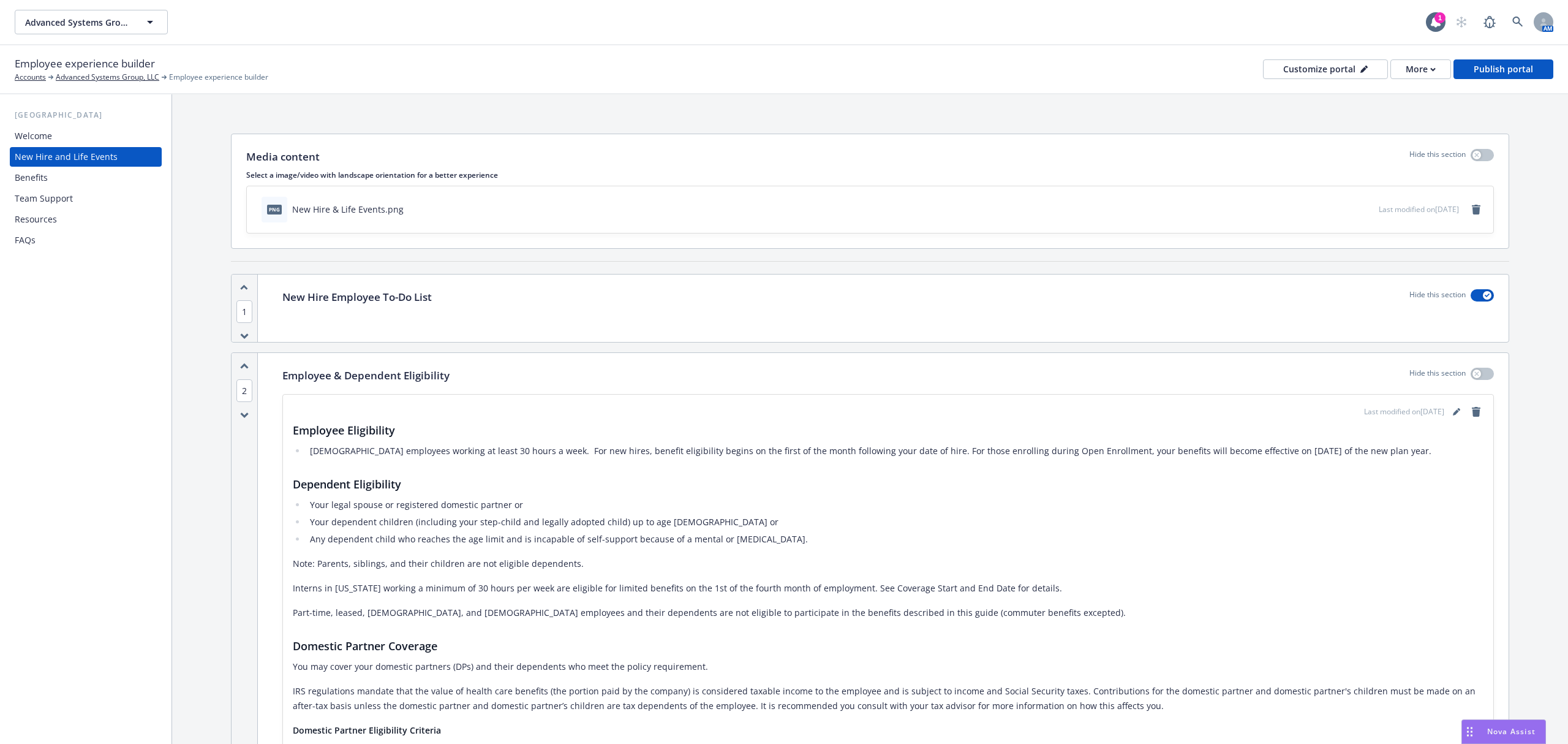
scroll to position [82, 0]
